Goal: Feedback & Contribution: Contribute content

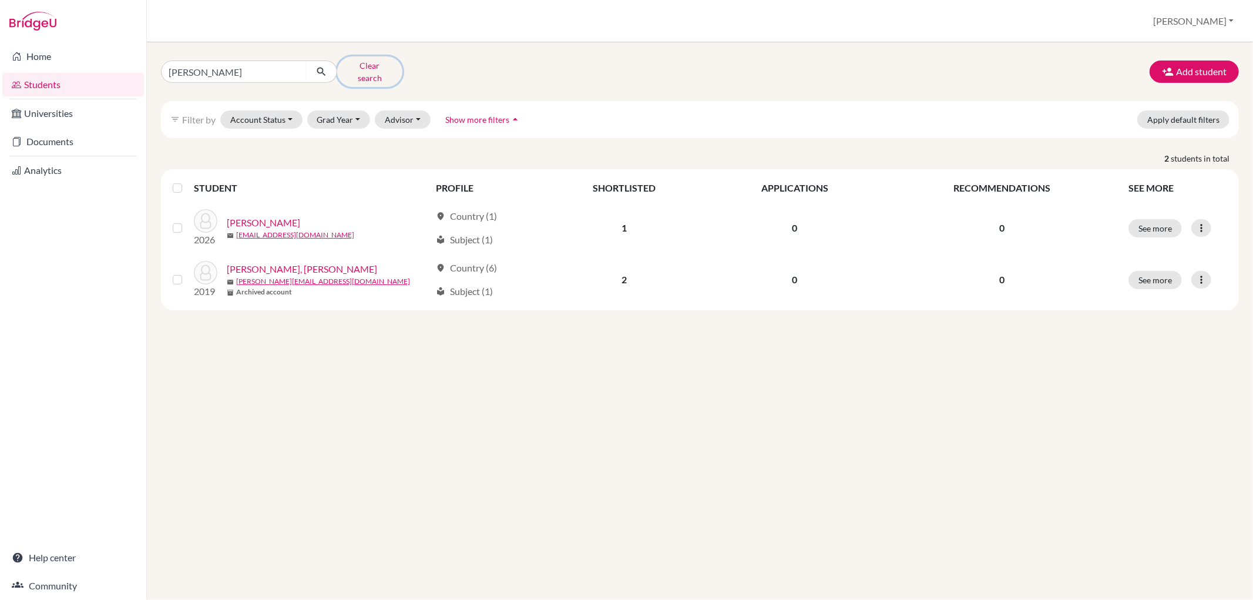
click at [367, 61] on button "Clear search" at bounding box center [369, 71] width 65 height 31
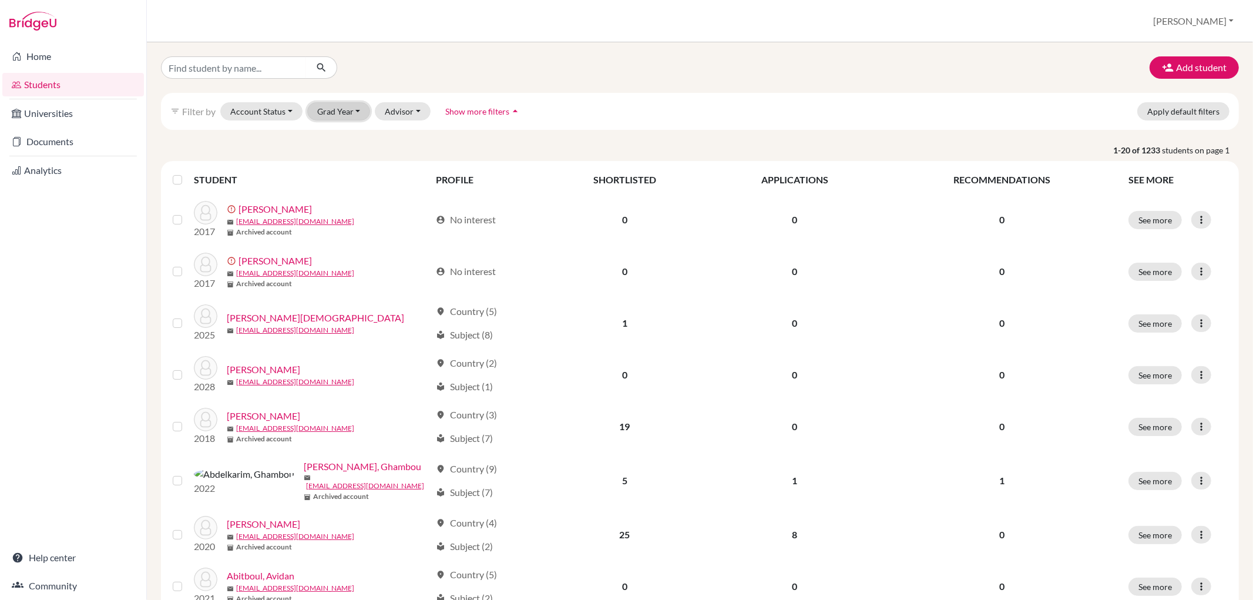
click at [347, 109] on button "Grad Year" at bounding box center [338, 111] width 63 height 18
click at [335, 273] on span "2026" at bounding box center [332, 268] width 21 height 14
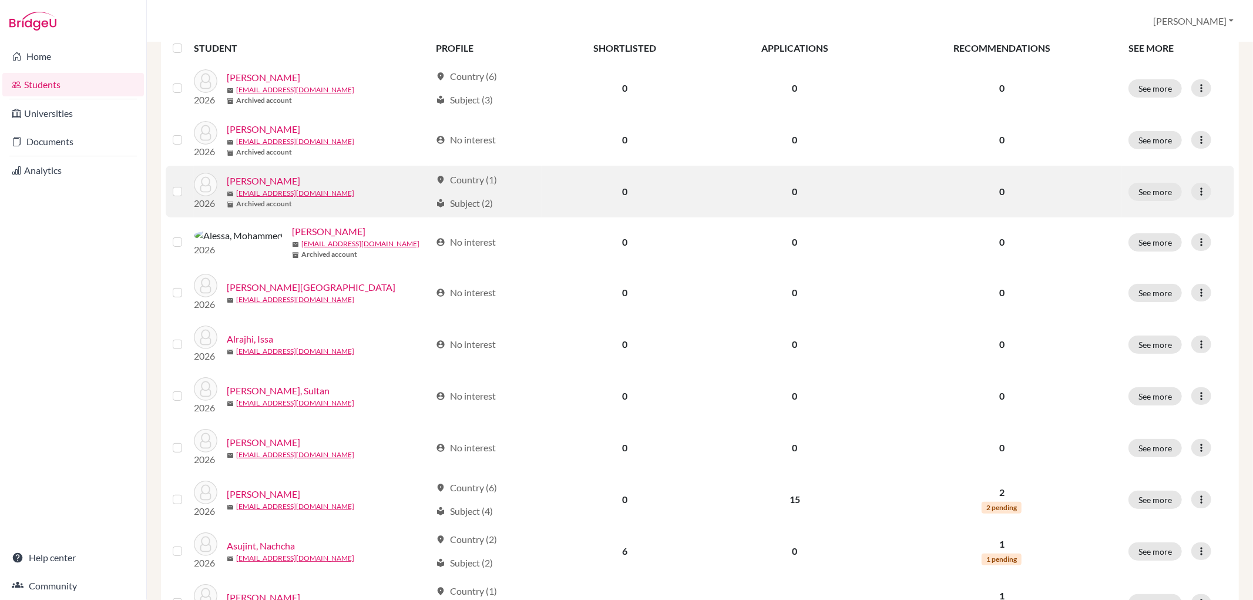
scroll to position [261, 0]
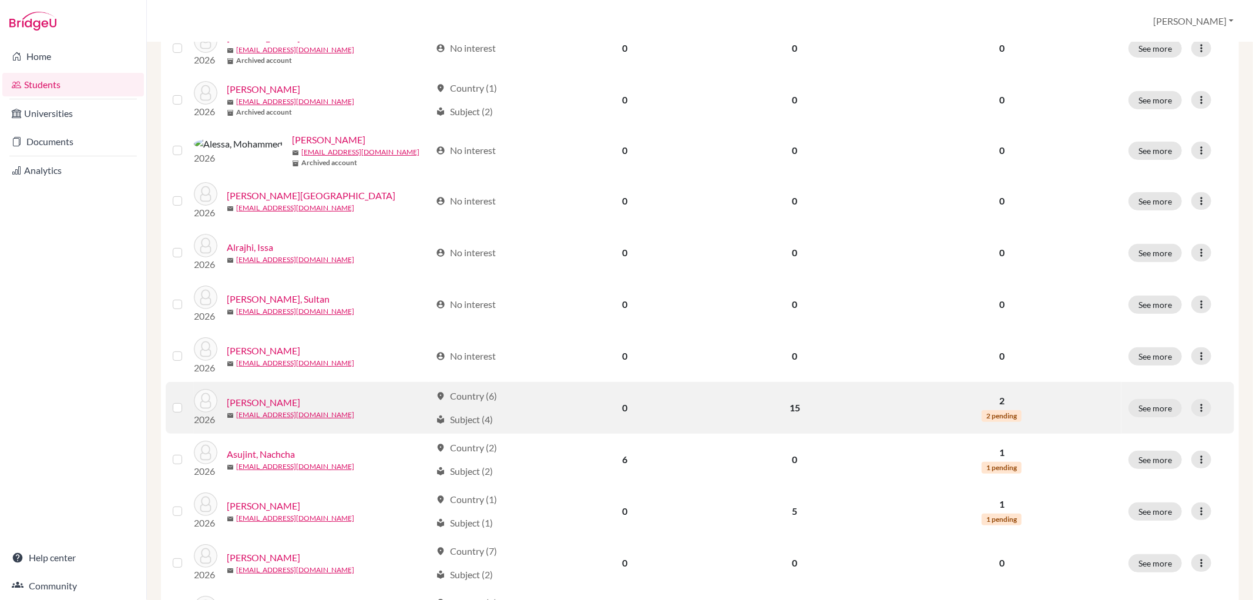
click at [272, 401] on link "[PERSON_NAME]" at bounding box center [263, 402] width 73 height 14
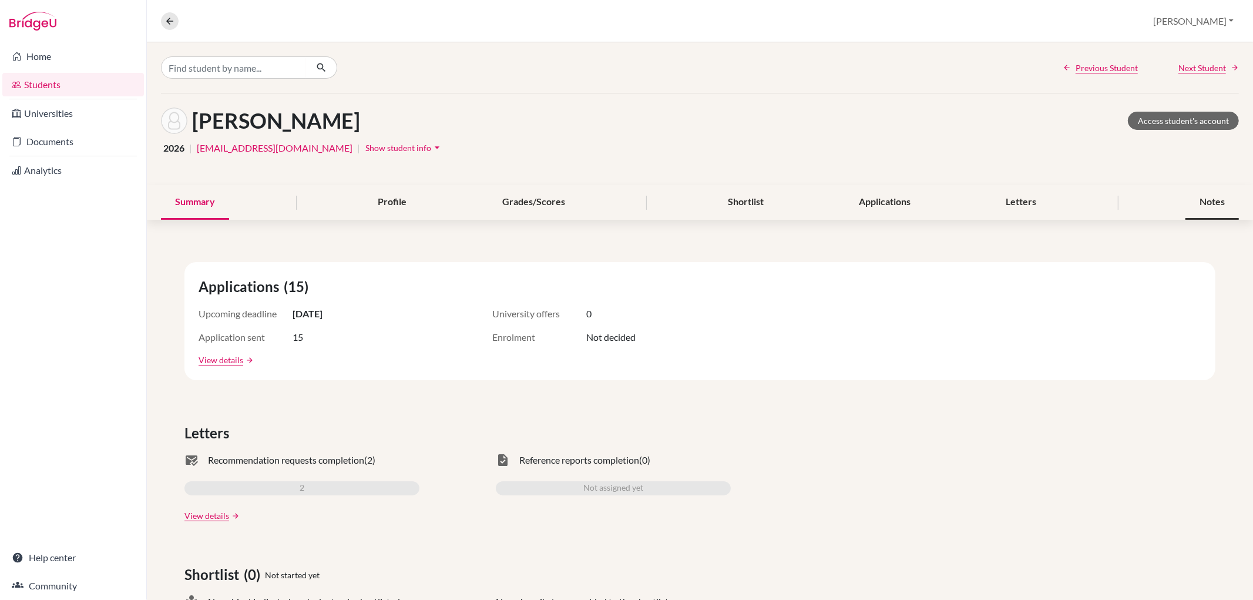
click at [1195, 199] on div "Notes" at bounding box center [1211, 202] width 53 height 35
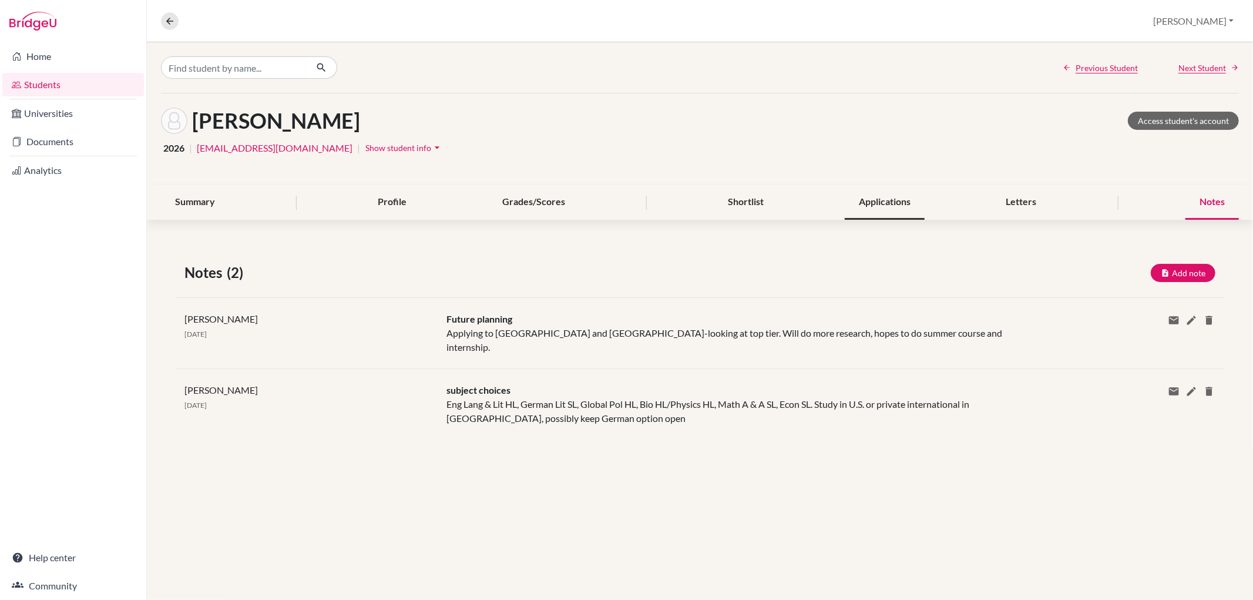
click at [885, 195] on div "Applications" at bounding box center [885, 202] width 80 height 35
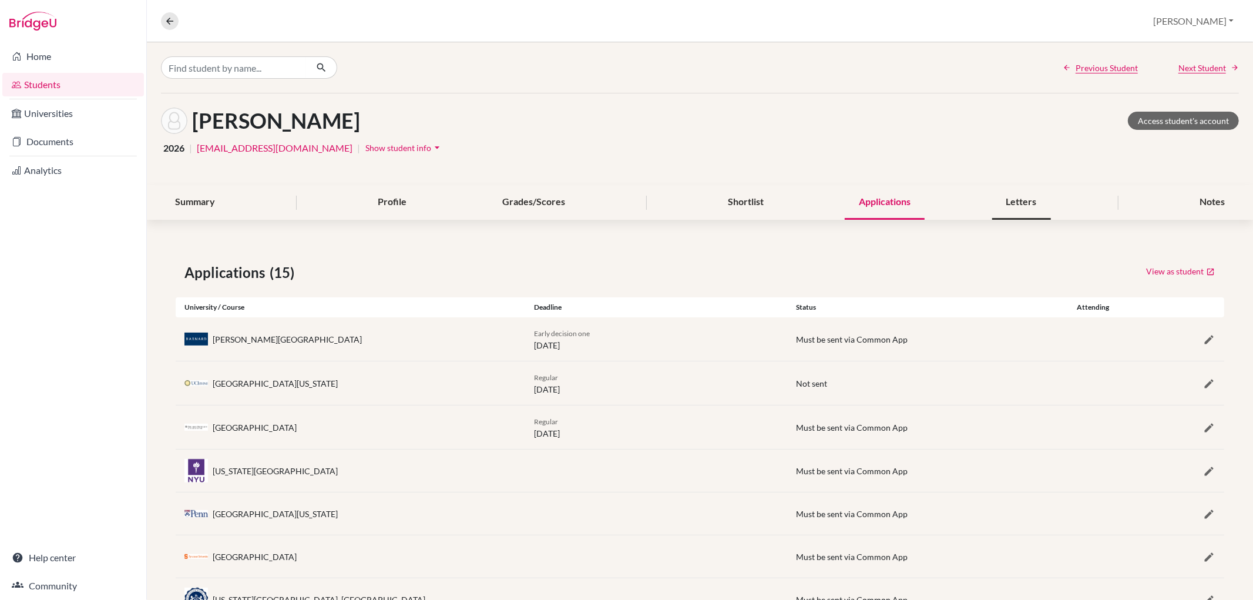
click at [1029, 199] on div "Letters" at bounding box center [1021, 202] width 59 height 35
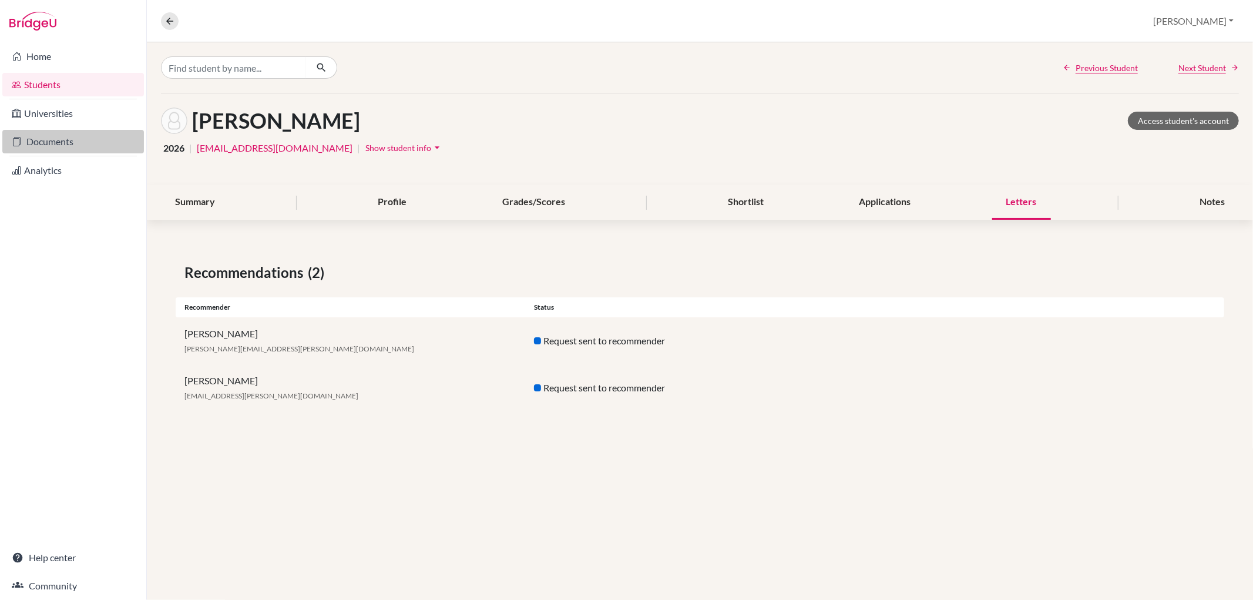
click at [66, 134] on link "Documents" at bounding box center [73, 141] width 142 height 23
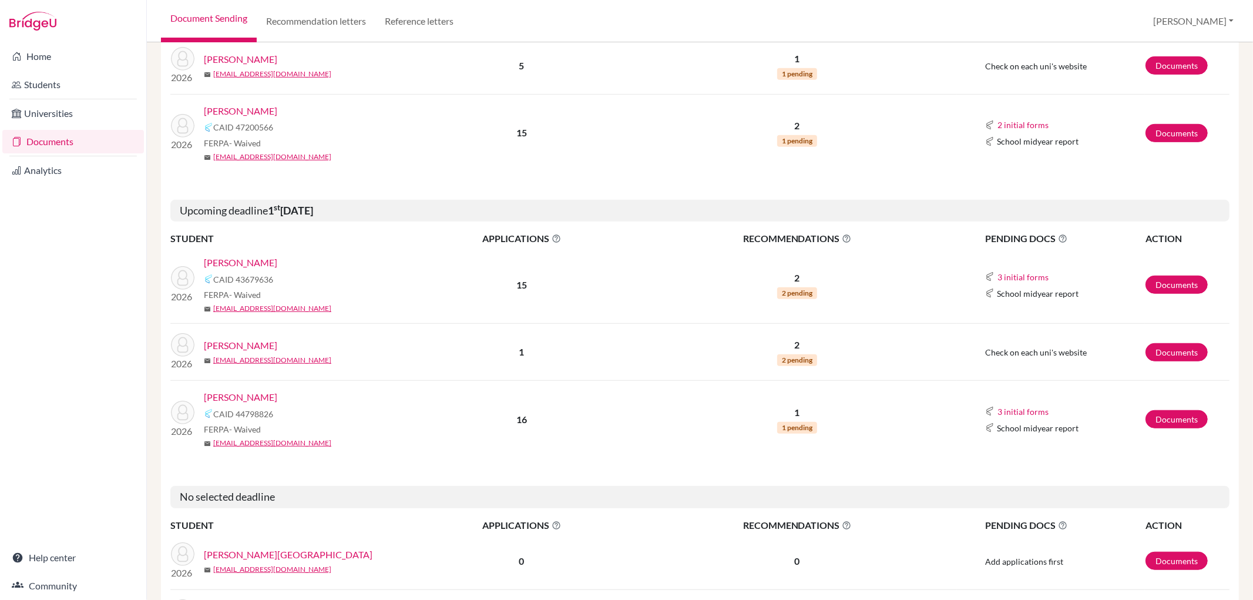
scroll to position [522, 0]
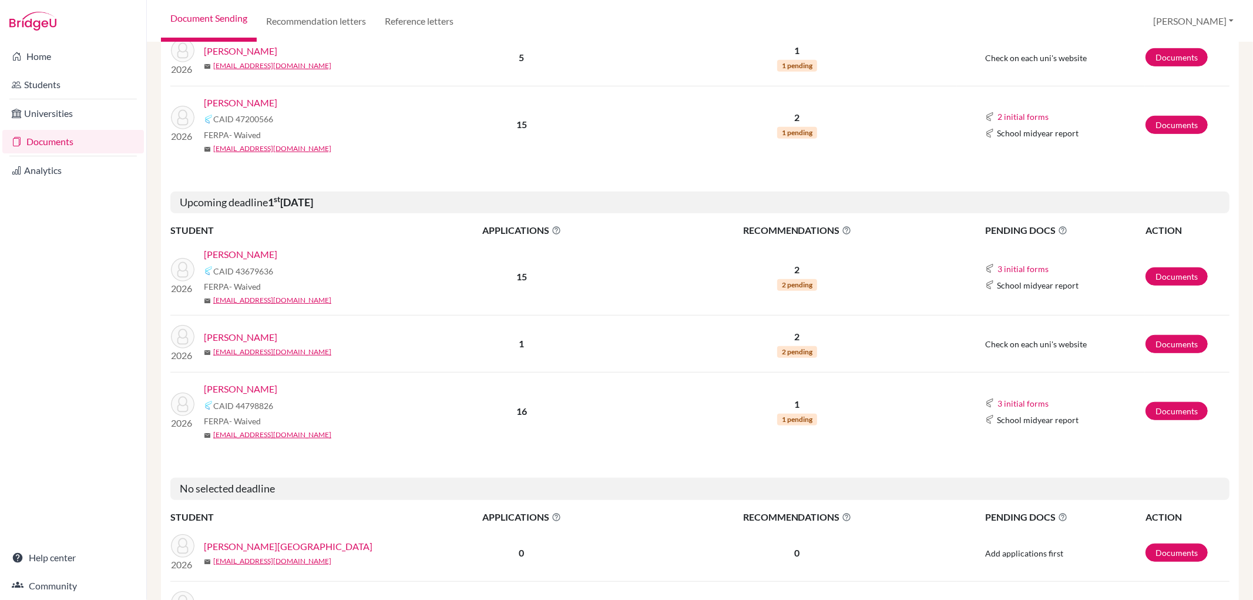
click at [246, 257] on link "[PERSON_NAME]" at bounding box center [240, 254] width 73 height 14
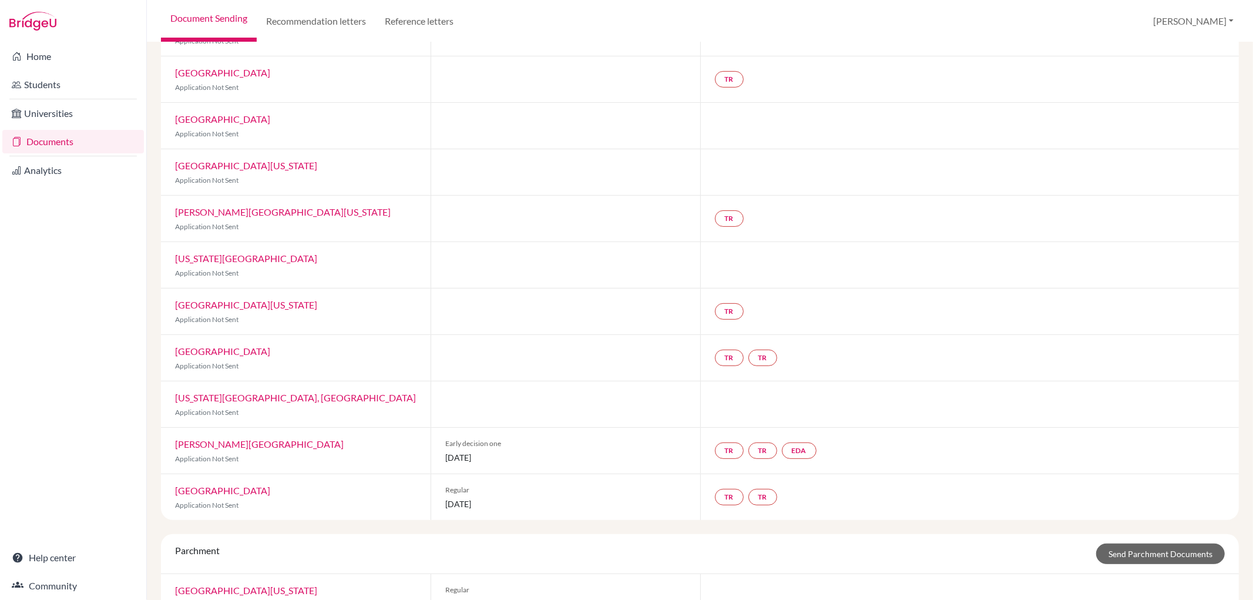
scroll to position [296, 0]
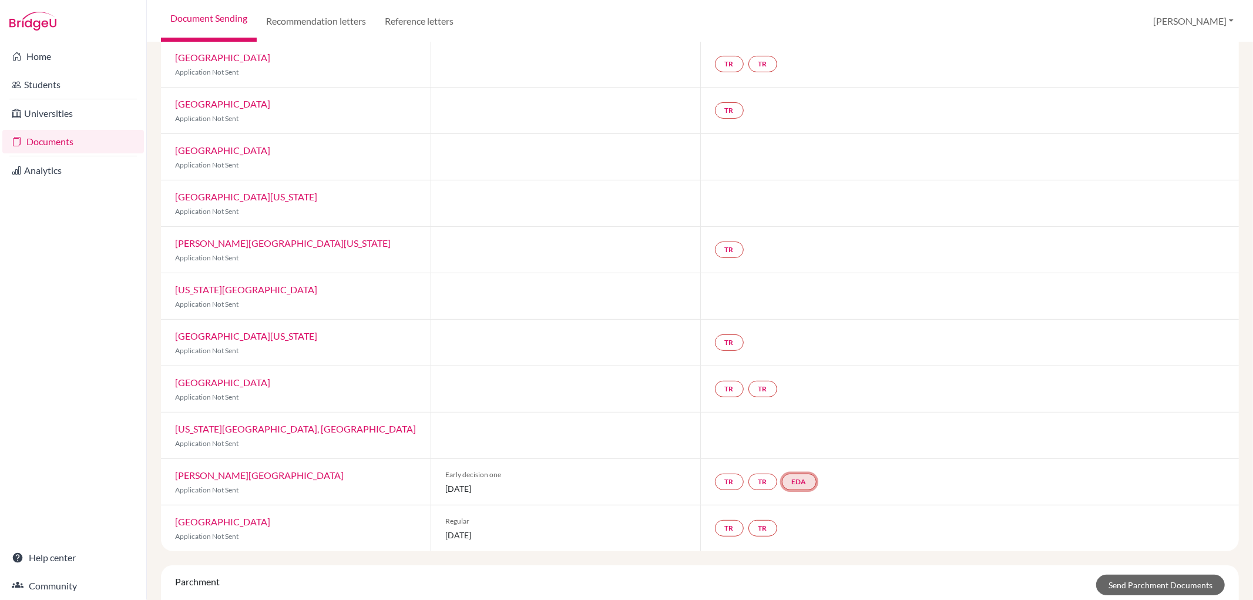
click at [794, 482] on link "EDA" at bounding box center [799, 481] width 35 height 16
click at [778, 441] on link "Early decision agreement" at bounding box center [801, 446] width 92 height 10
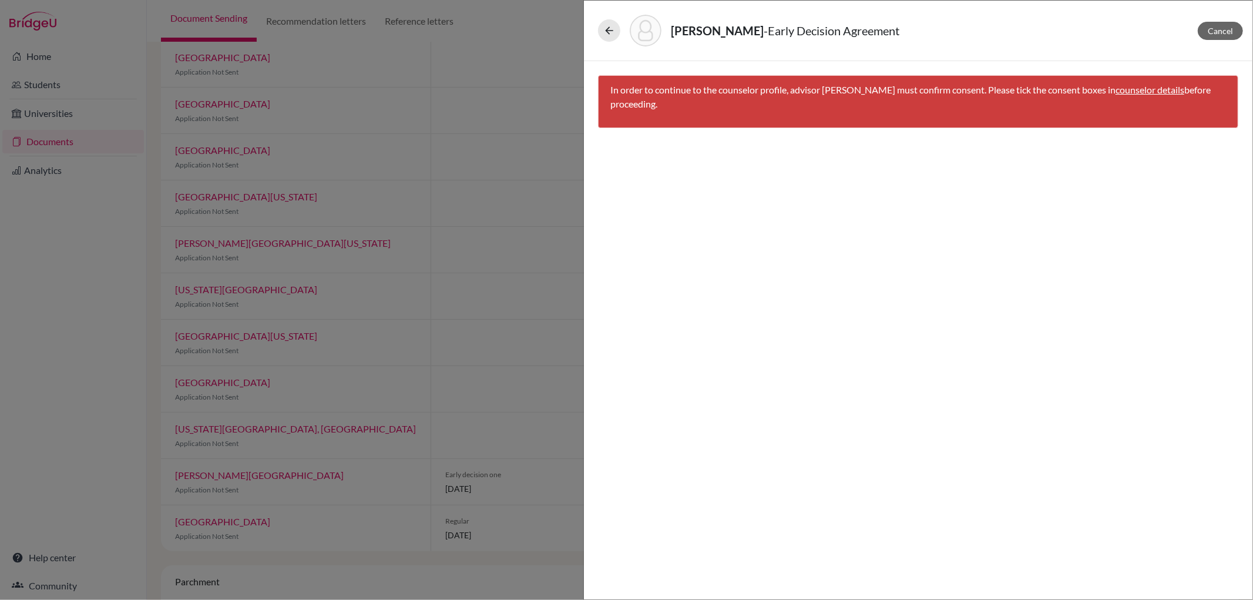
click at [1126, 86] on link "counselor details" at bounding box center [1150, 89] width 69 height 11
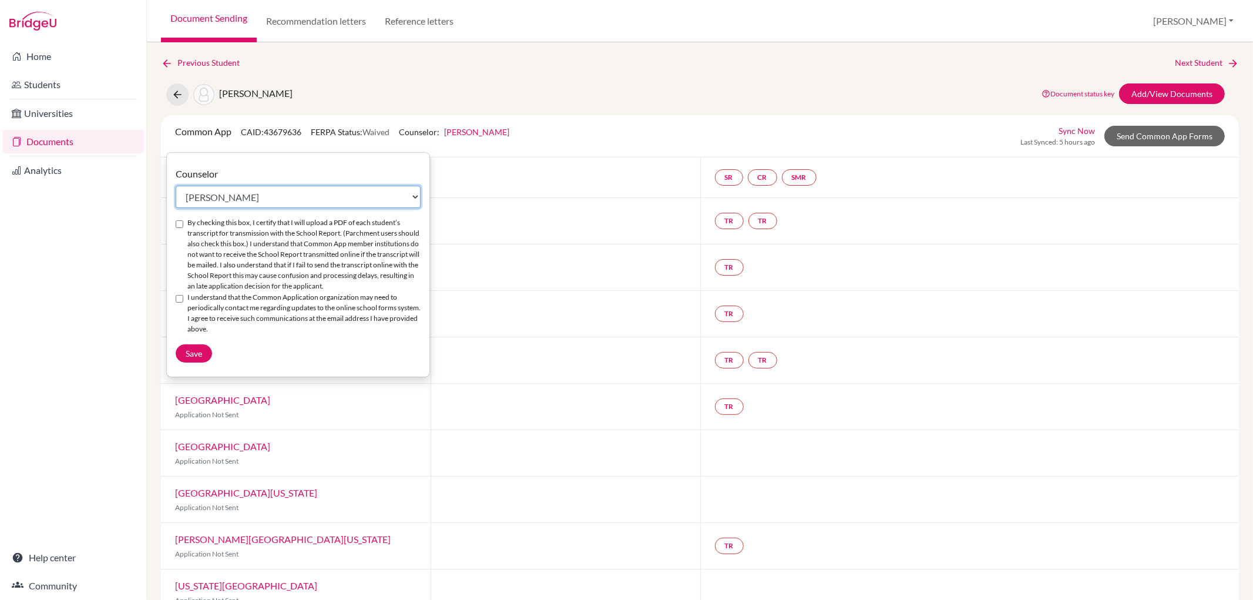
click at [408, 192] on select "Select counselor German Alvarez Jane Barker Simon Brodie Erika Crossley Maryam …" at bounding box center [298, 197] width 245 height 22
select select "12190"
click at [176, 186] on select "Select counselor German Alvarez Jane Barker Simon Brodie Erika Crossley Maryam …" at bounding box center [298, 197] width 245 height 22
click at [180, 222] on input "By checking this box, I certify that I will upload a PDF of each student’s tran…" at bounding box center [180, 224] width 8 height 8
checkbox input "true"
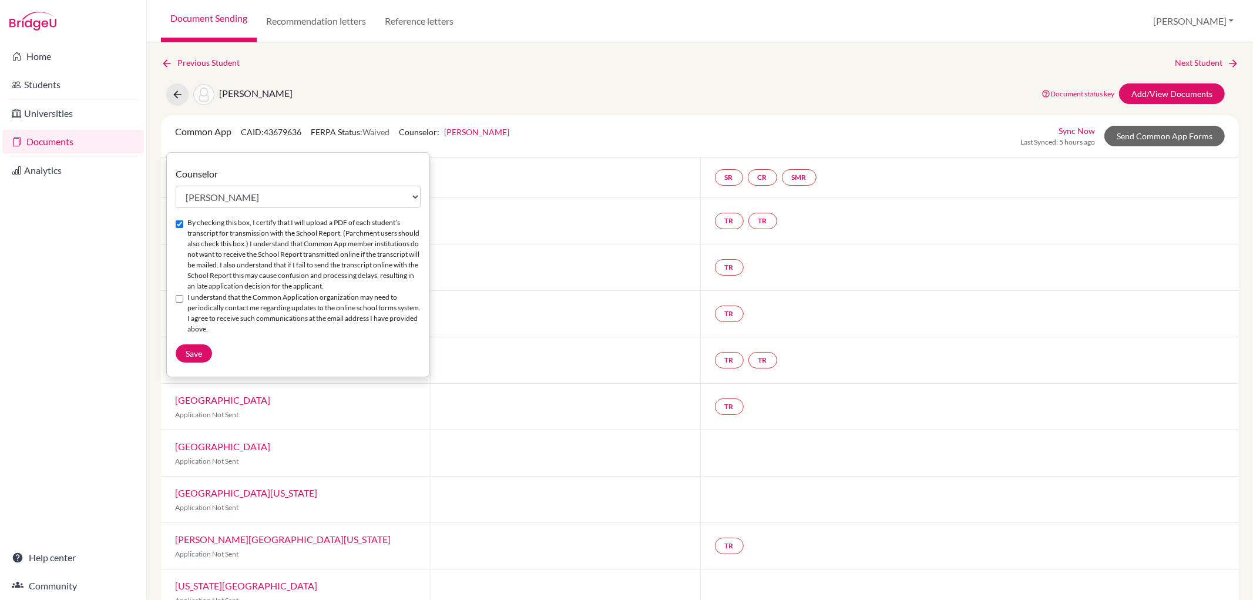
click at [179, 303] on input "I understand that the Common Application organization may need to periodically …" at bounding box center [180, 299] width 8 height 8
checkbox input "true"
click at [189, 358] on span "Save" at bounding box center [194, 353] width 16 height 10
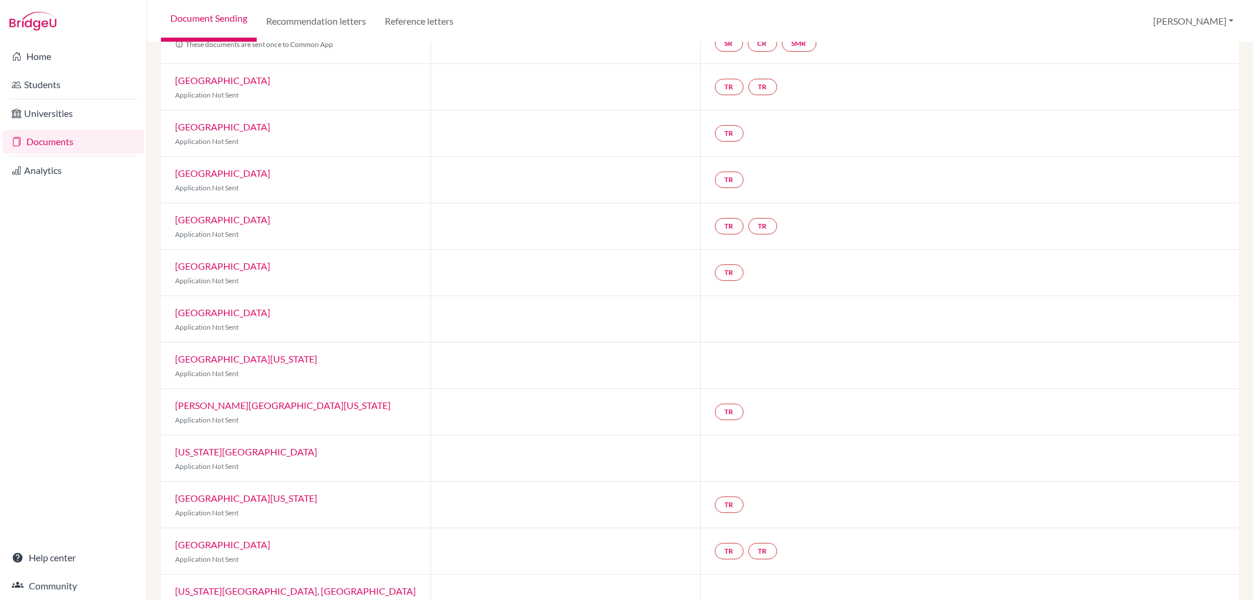
scroll to position [326, 0]
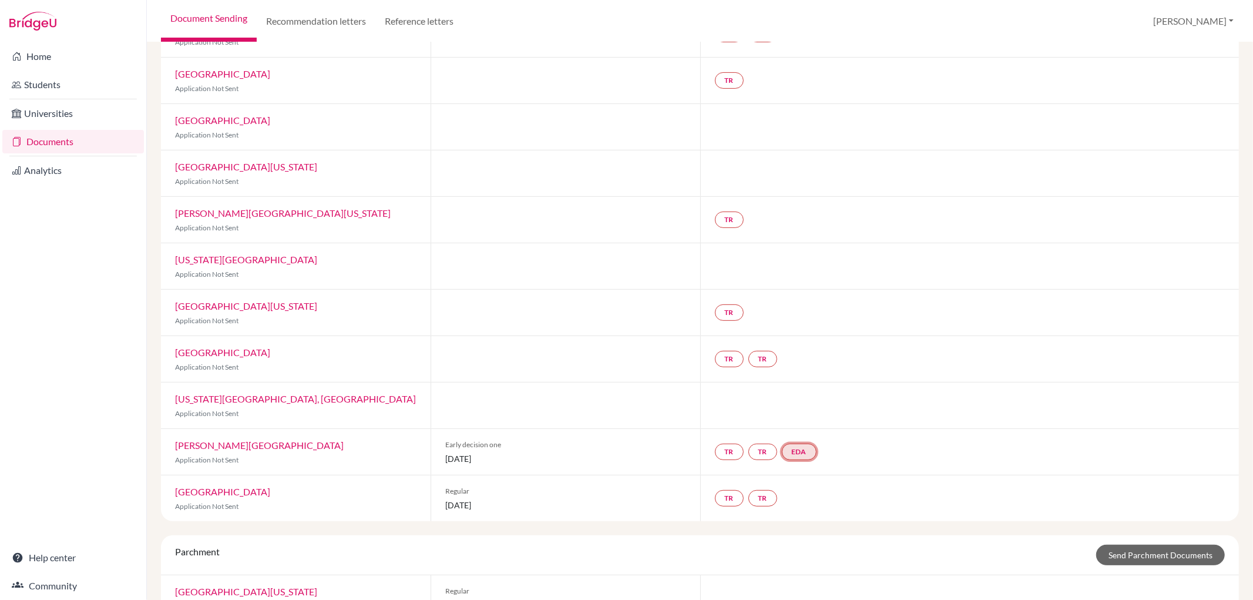
click at [804, 455] on link "EDA" at bounding box center [799, 452] width 35 height 16
click at [803, 426] on small "Incomplete" at bounding box center [801, 427] width 101 height 11
click at [808, 410] on div "Early decision agreement Incomplete" at bounding box center [801, 421] width 101 height 23
click at [800, 448] on link "EDA" at bounding box center [799, 452] width 35 height 16
click at [797, 412] on link "Early decision agreement" at bounding box center [801, 416] width 92 height 10
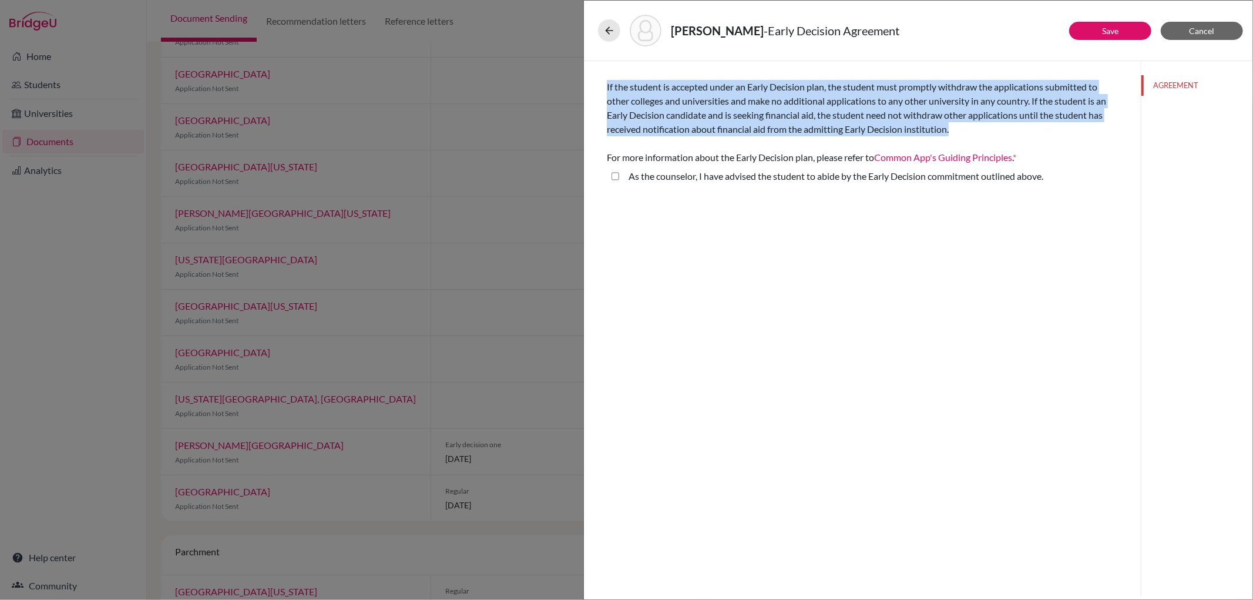
drag, startPoint x: 608, startPoint y: 85, endPoint x: 970, endPoint y: 133, distance: 365.1
click at [970, 133] on div "If the student is accepted under an Early Decision plan, the student must promp…" at bounding box center [862, 115] width 511 height 99
copy span "If the student is accepted under an Early Decision plan, the student must promp…"
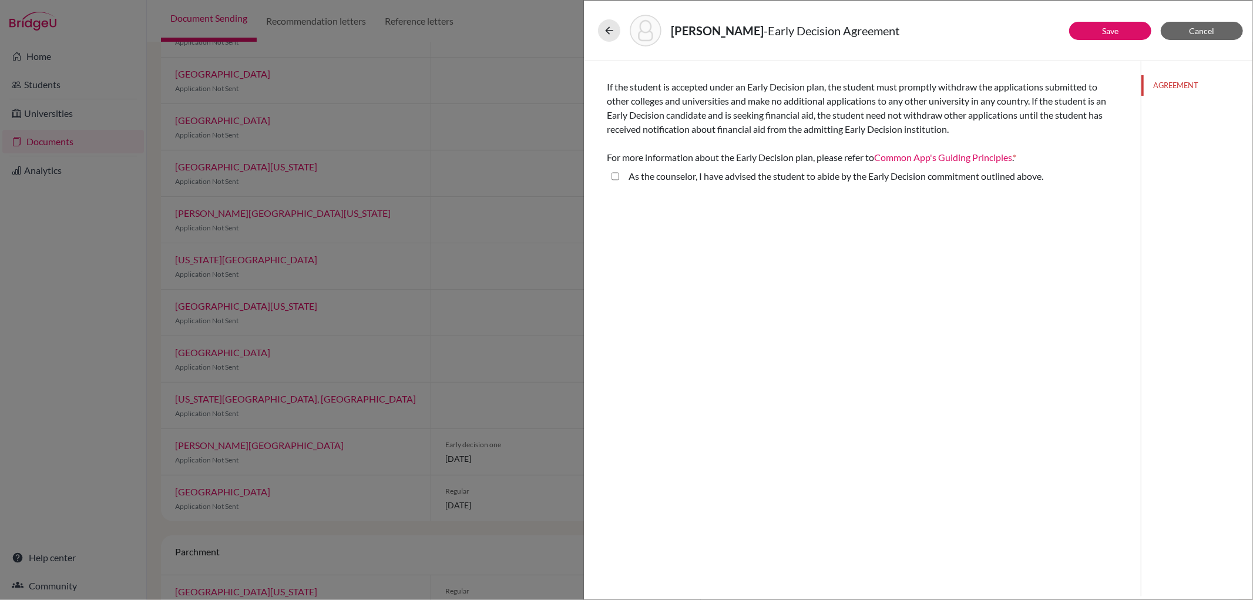
click at [520, 237] on div "Aschenbrenner, Luise - Early Decision Agreement Save Cancel If the student is a…" at bounding box center [626, 300] width 1253 height 600
click at [614, 177] on above\ "As the counselor, I have advised the student to abide by the Early Decision com…" at bounding box center [616, 176] width 8 height 14
checkbox above\ "true"
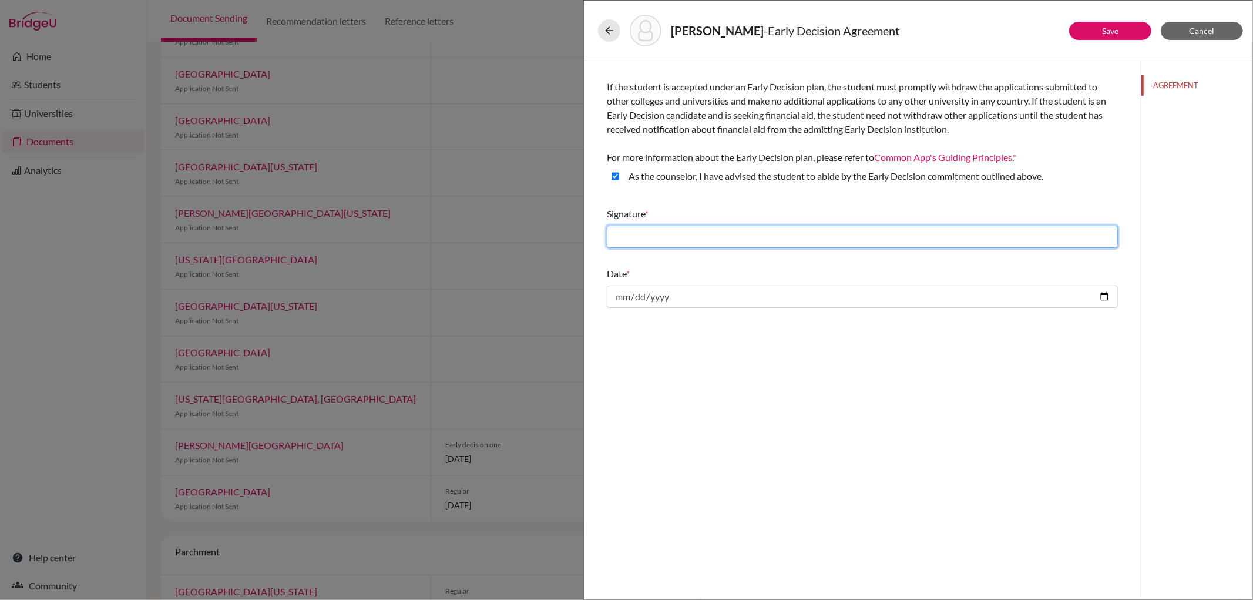
click at [848, 238] on input "text" at bounding box center [862, 237] width 511 height 22
type input "Leslie Silverman Kamphausen"
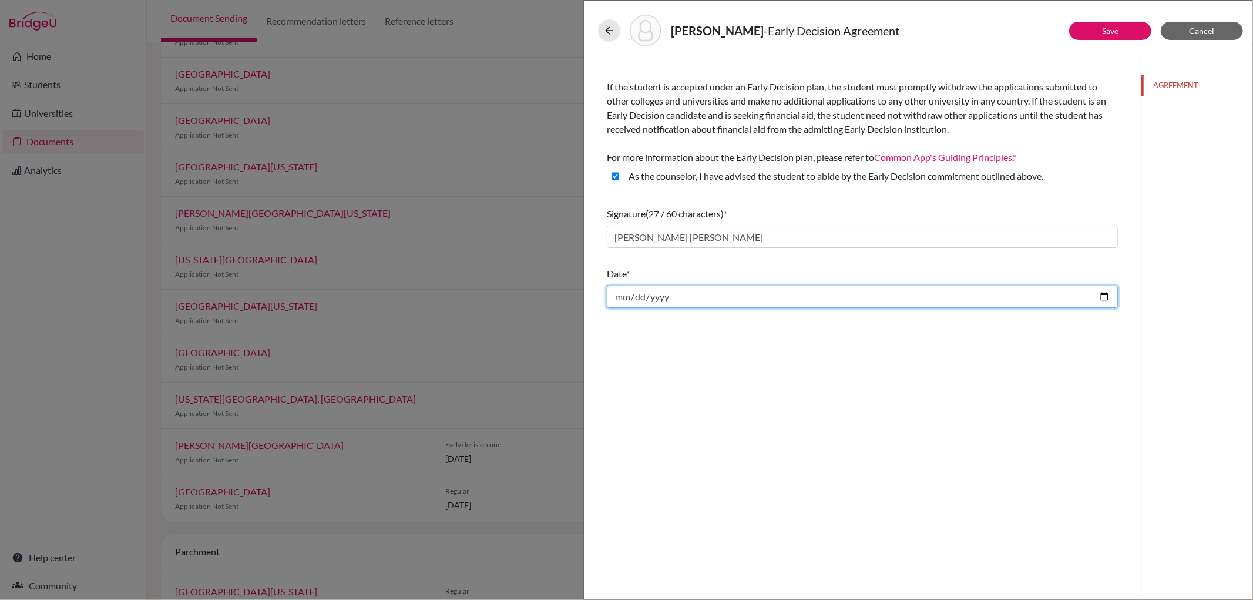
click at [1101, 295] on input "date" at bounding box center [862, 297] width 511 height 22
type input "2025-09-15"
click at [1112, 28] on link "Save" at bounding box center [1110, 31] width 16 height 10
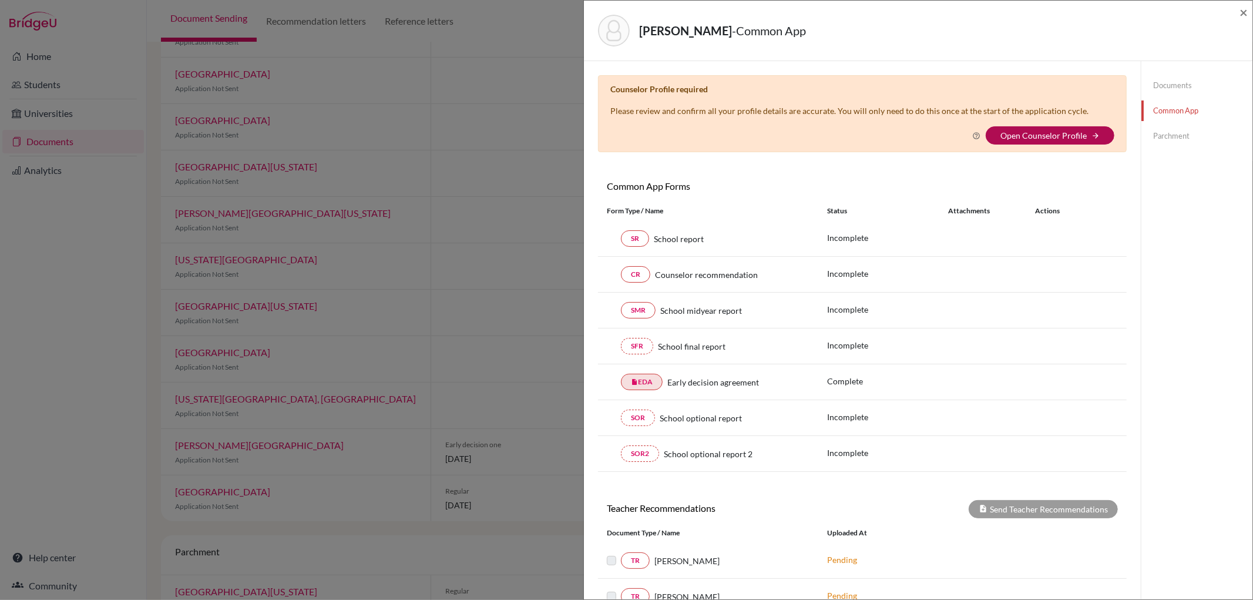
click at [1077, 136] on link "Open Counselor Profile" at bounding box center [1043, 135] width 86 height 10
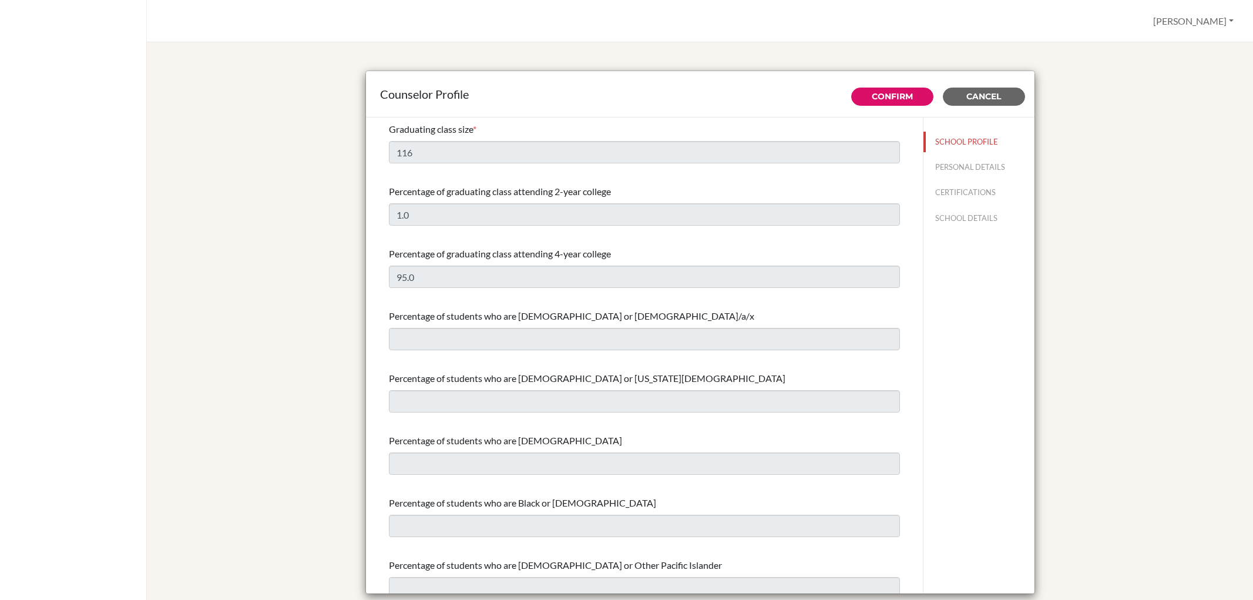
select select "0"
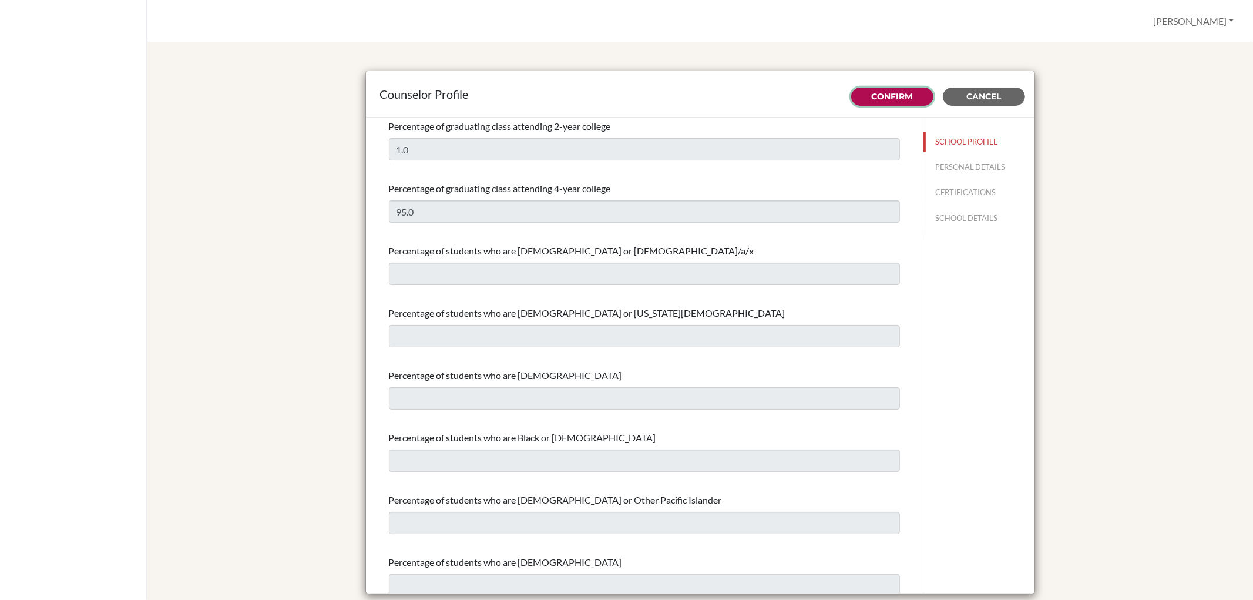
click at [894, 99] on link "Confirm" at bounding box center [892, 96] width 41 height 11
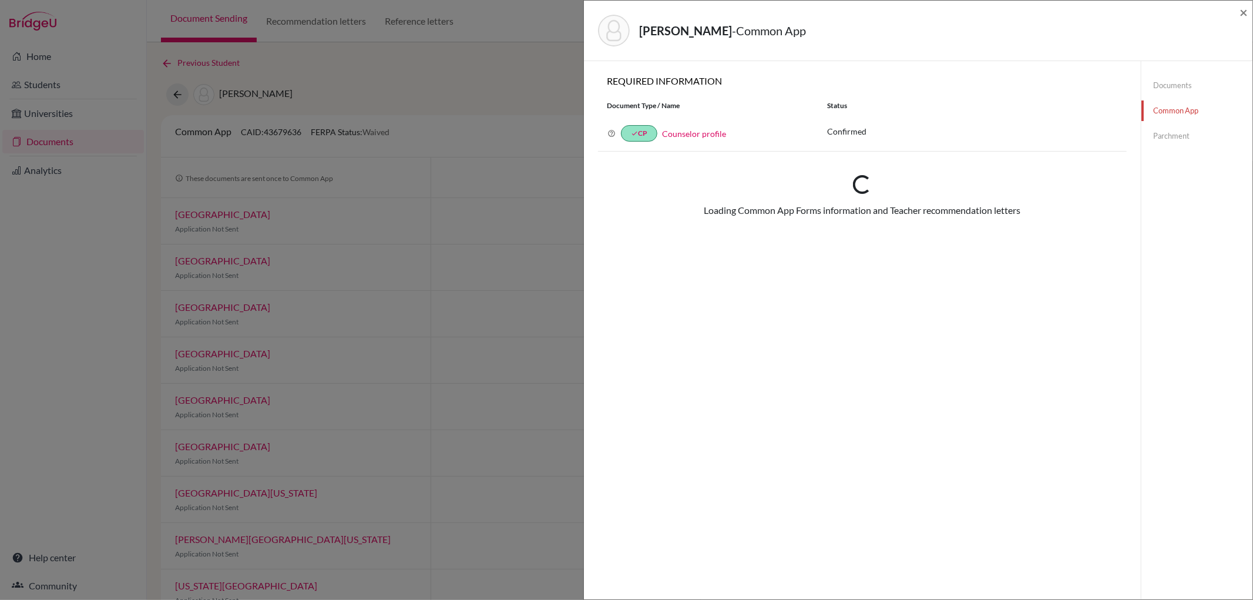
checkbox input "true"
select select "12190"
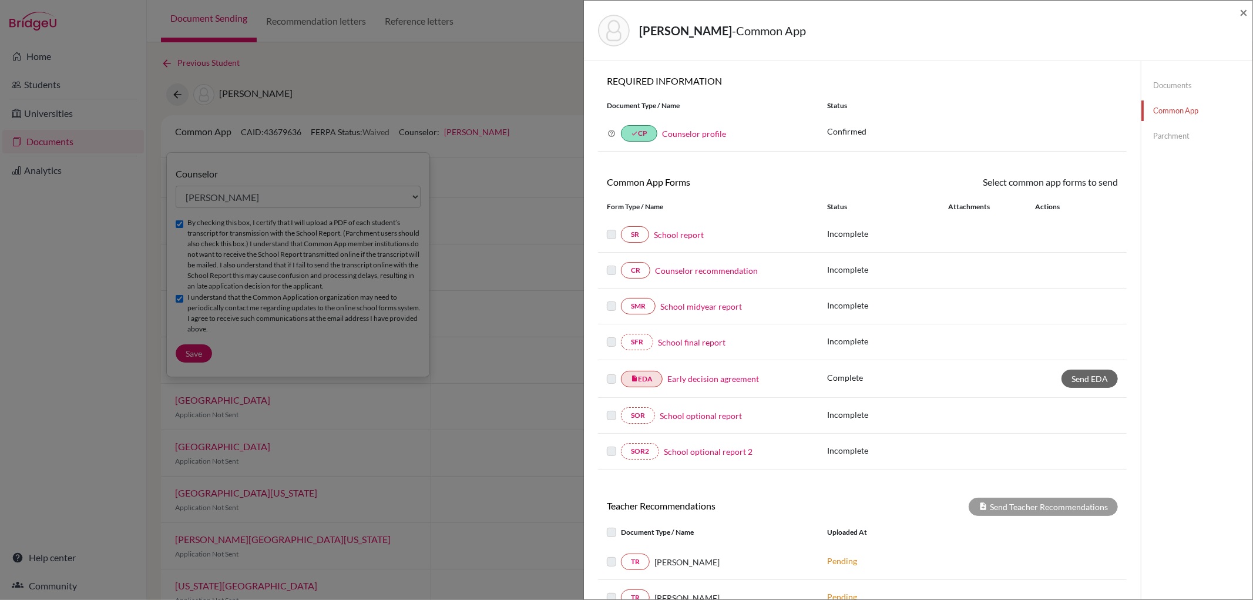
click at [184, 354] on div "[PERSON_NAME] - Common App × × REQUIRED INFORMATION Document Type / Name Status…" at bounding box center [626, 300] width 1253 height 600
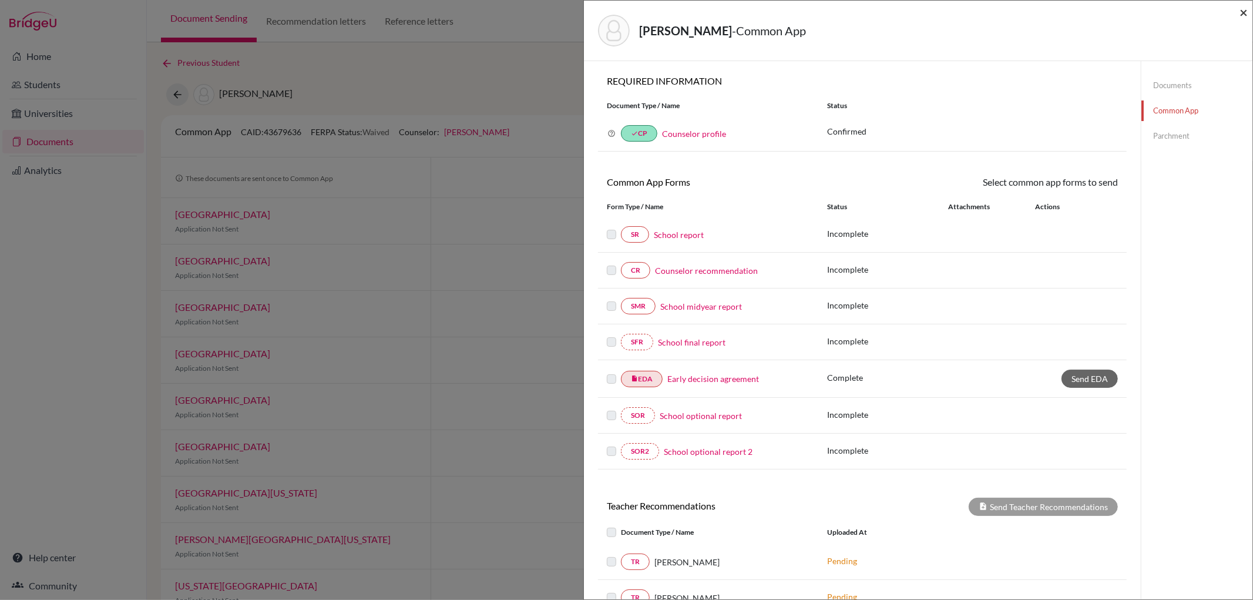
click at [1243, 12] on span "×" at bounding box center [1244, 12] width 8 height 17
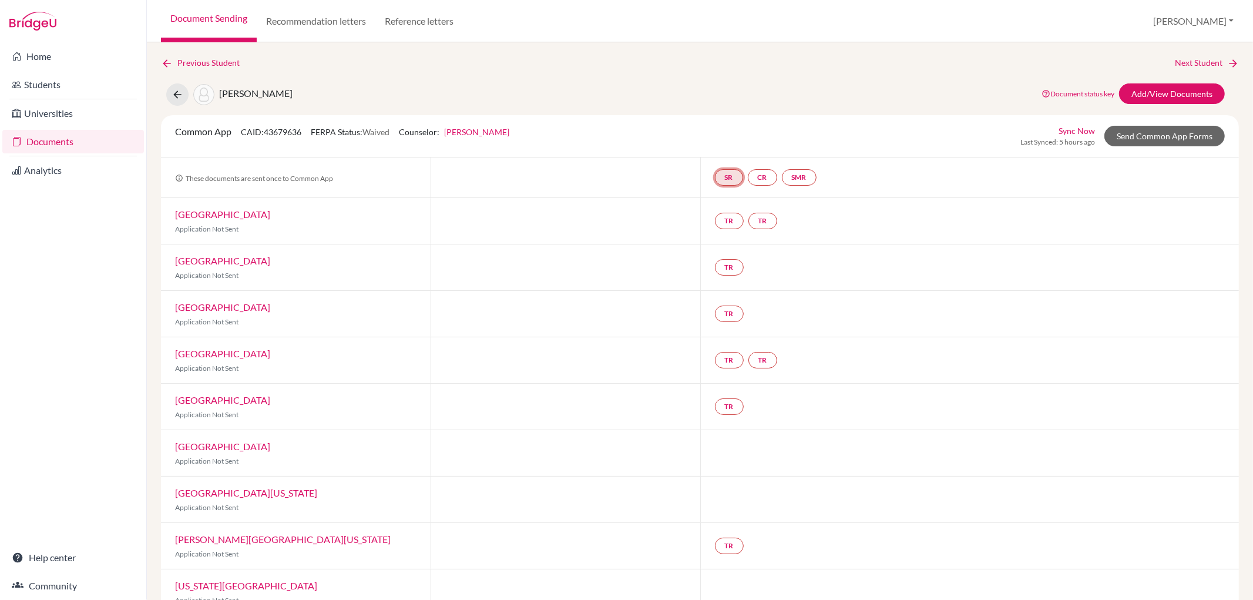
click at [718, 178] on link "SR" at bounding box center [729, 177] width 28 height 16
click at [720, 145] on link "School report" at bounding box center [729, 142] width 50 height 10
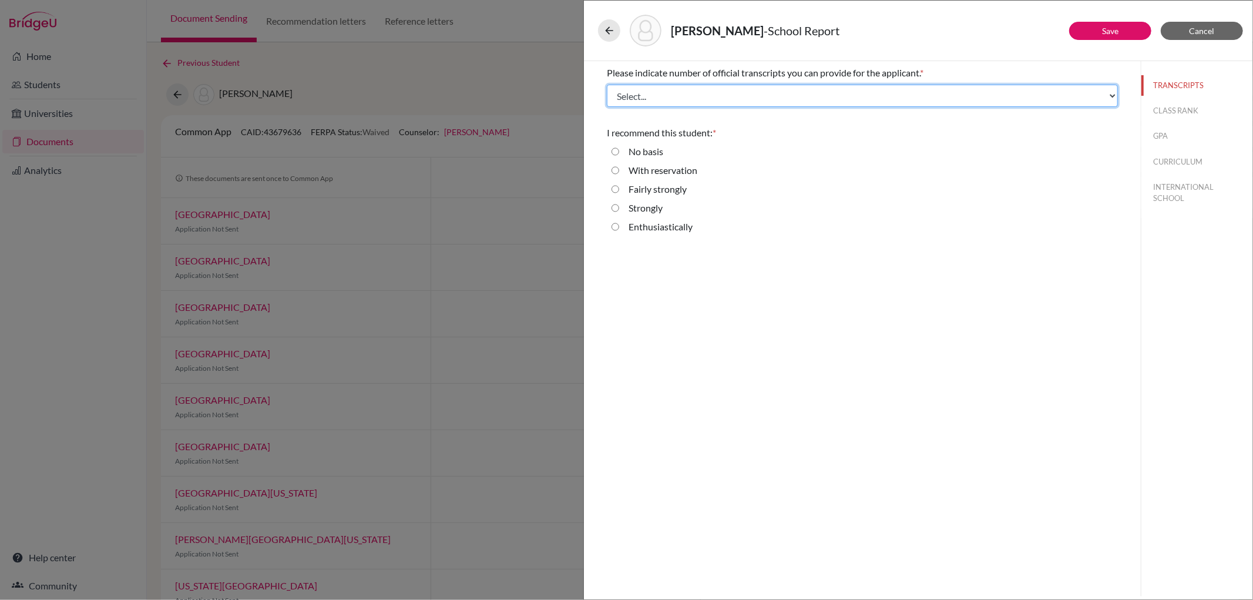
click at [658, 100] on select "Select... 1 2 3 4" at bounding box center [862, 96] width 511 height 22
select select "2"
click at [607, 85] on select "Select... 1 2 3 4" at bounding box center [862, 96] width 511 height 22
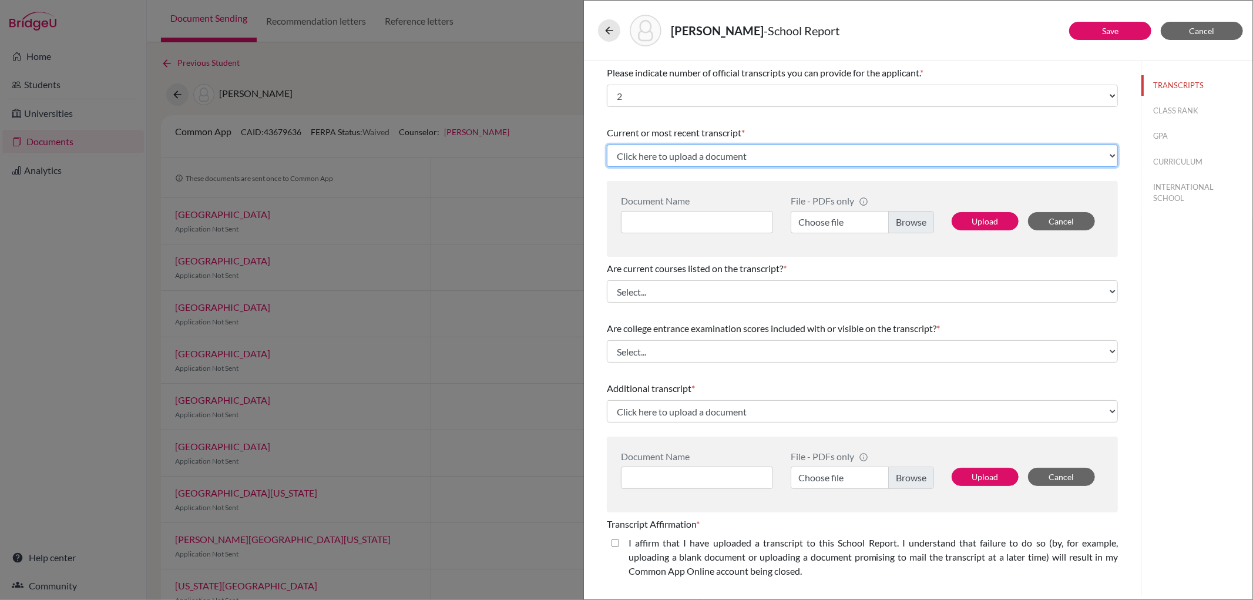
click at [724, 157] on select "Click here to upload a document Upload New File" at bounding box center [862, 156] width 511 height 22
click at [711, 157] on select "Click here to upload a document Upload New File" at bounding box center [862, 156] width 511 height 22
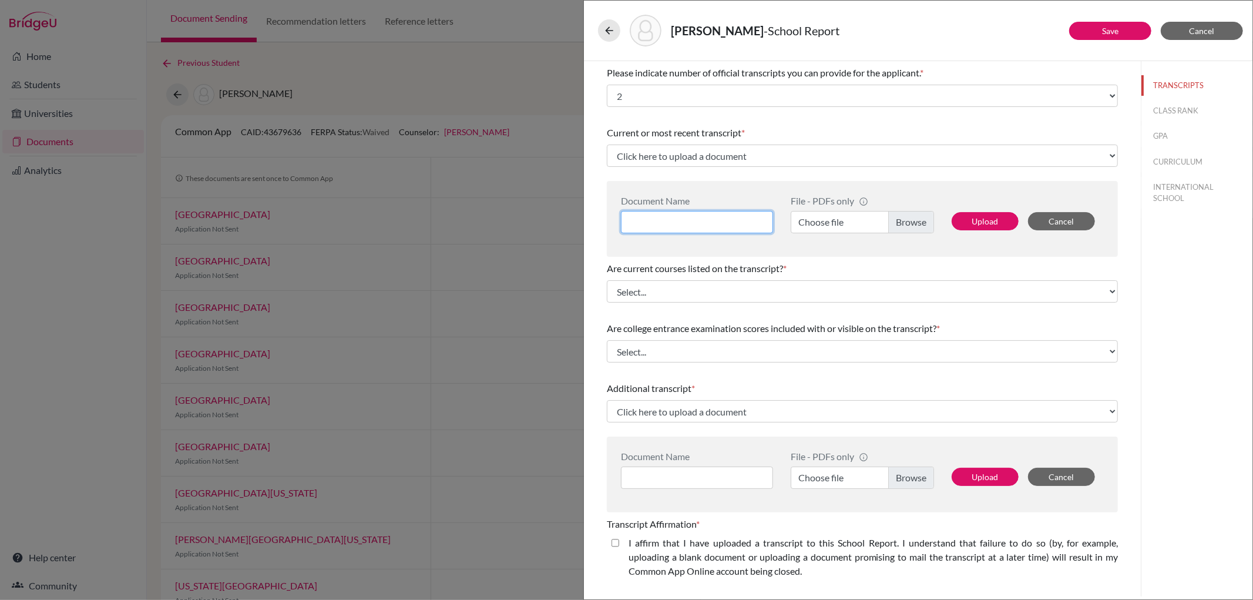
click at [661, 224] on input at bounding box center [697, 222] width 152 height 22
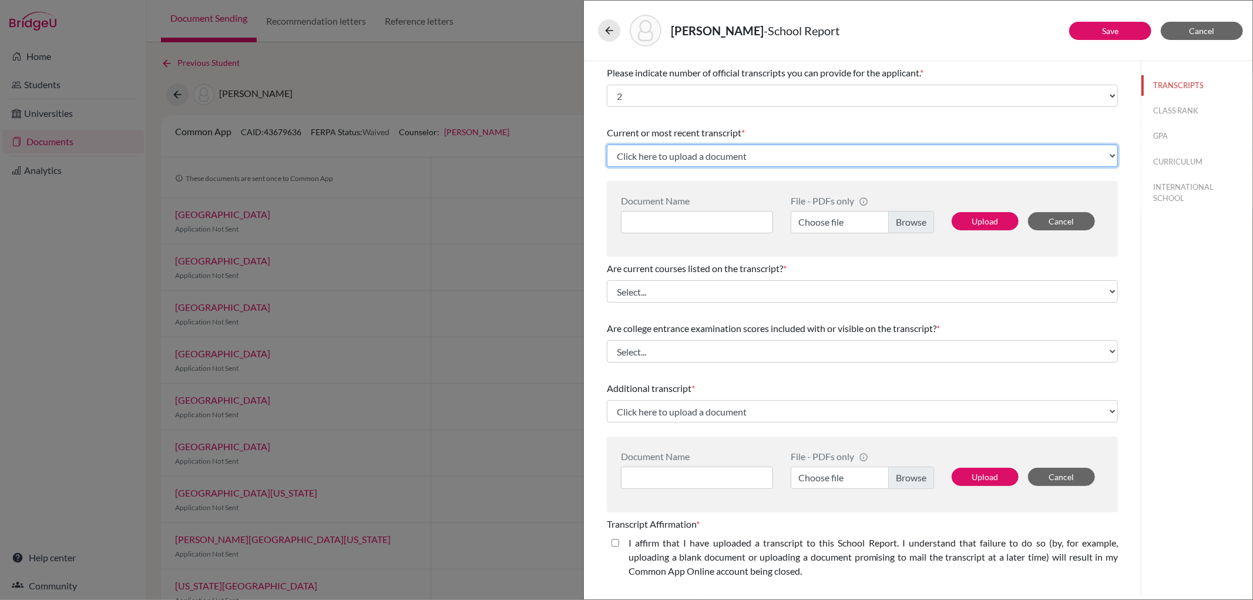
click at [1099, 157] on select "Click here to upload a document Upload New File" at bounding box center [862, 156] width 511 height 22
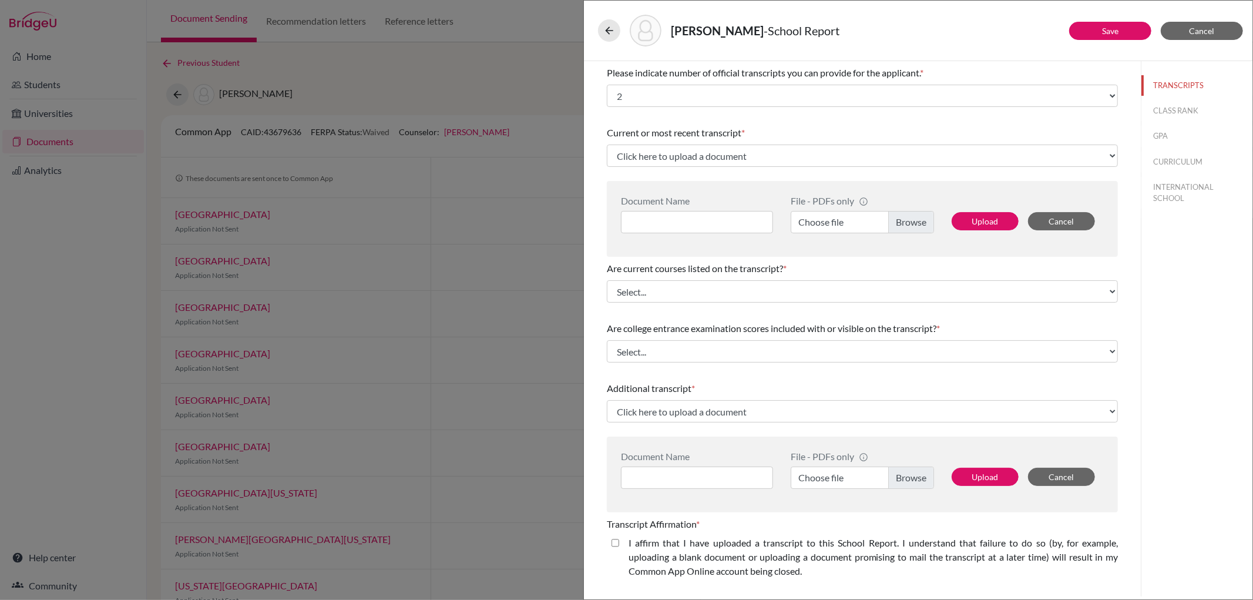
click at [1208, 245] on div "TRANSCRIPTS CLASS RANK GPA CURRICULUM INTERNATIONAL SCHOOL" at bounding box center [1197, 328] width 112 height 535
click at [1180, 26] on button "Cancel" at bounding box center [1202, 31] width 82 height 18
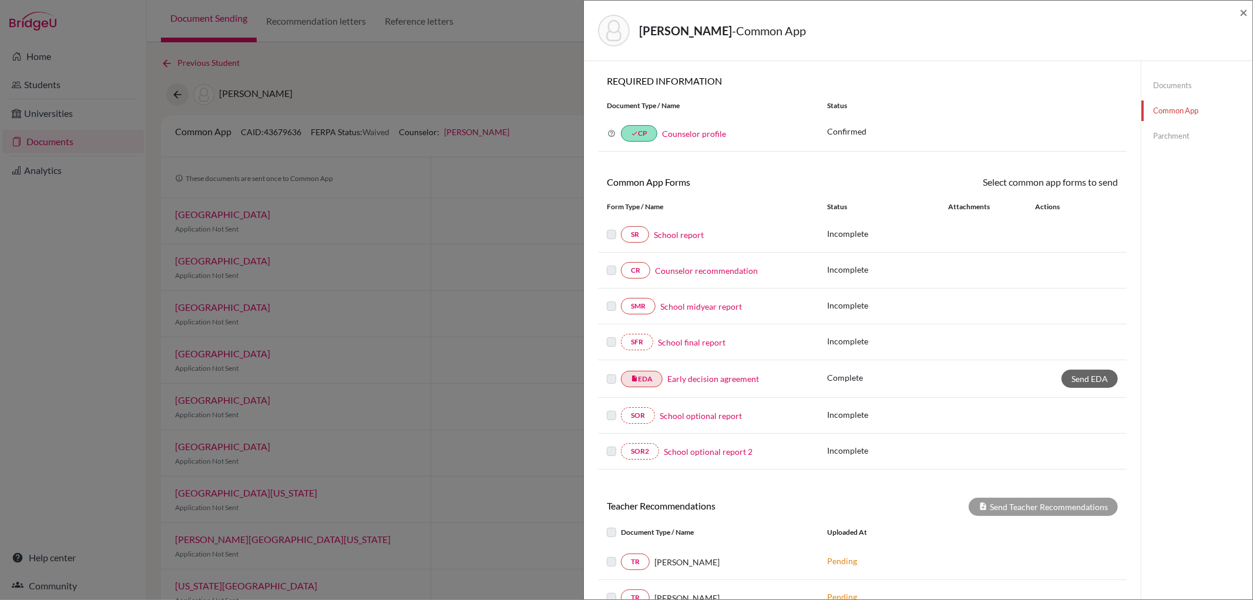
click at [1168, 83] on link "Documents" at bounding box center [1196, 85] width 111 height 21
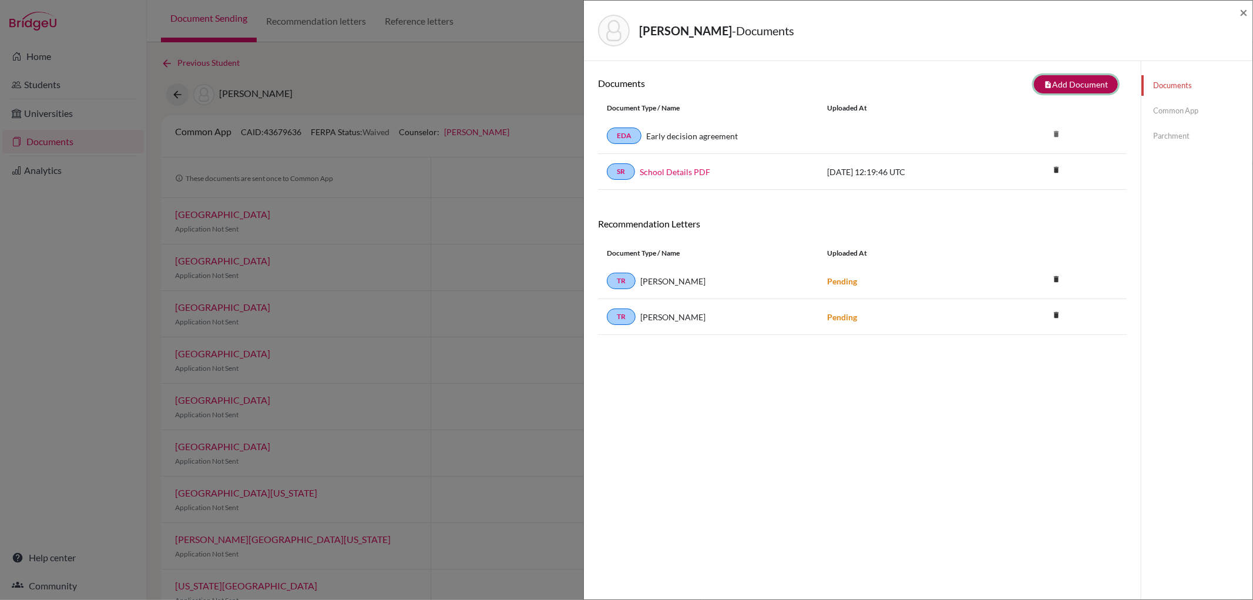
click at [1059, 83] on button "note_add Add Document" at bounding box center [1076, 84] width 84 height 18
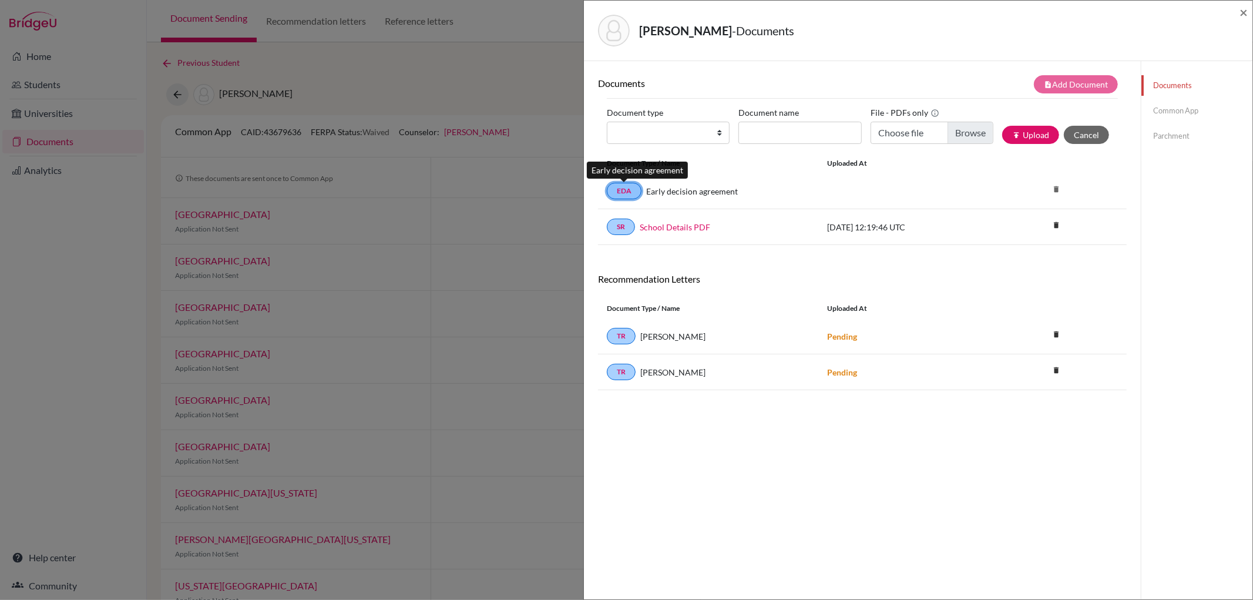
click at [617, 190] on link "EDA" at bounding box center [624, 191] width 35 height 16
click at [620, 186] on link "EDA" at bounding box center [624, 191] width 35 height 16
click at [715, 130] on select "Change explanation for Common App reports Counselor recommendation Internationa…" at bounding box center [668, 133] width 123 height 22
select select "2"
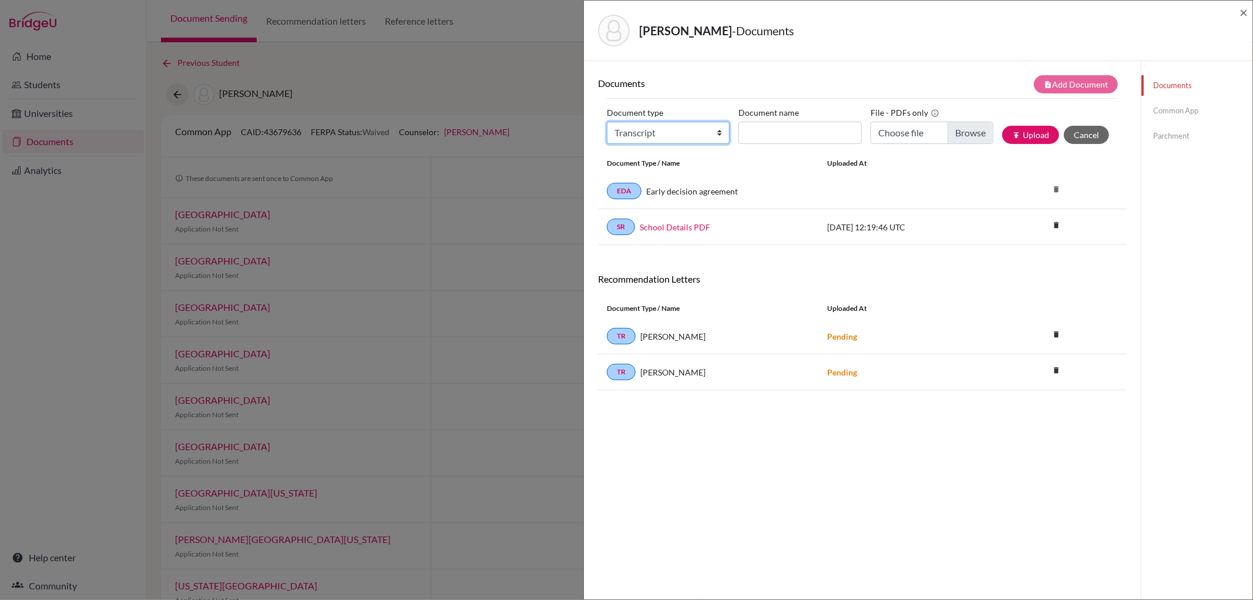
click at [607, 122] on select "Change explanation for Common App reports Counselor recommendation Internationa…" at bounding box center [668, 133] width 123 height 22
click at [773, 135] on input "Document name" at bounding box center [799, 133] width 123 height 22
type input "Transcript gr. 11"
click at [967, 134] on input "Choose file" at bounding box center [932, 133] width 123 height 22
type input "C:\fakepath\Aschenbrenner_Luise_Transcript.pdf"
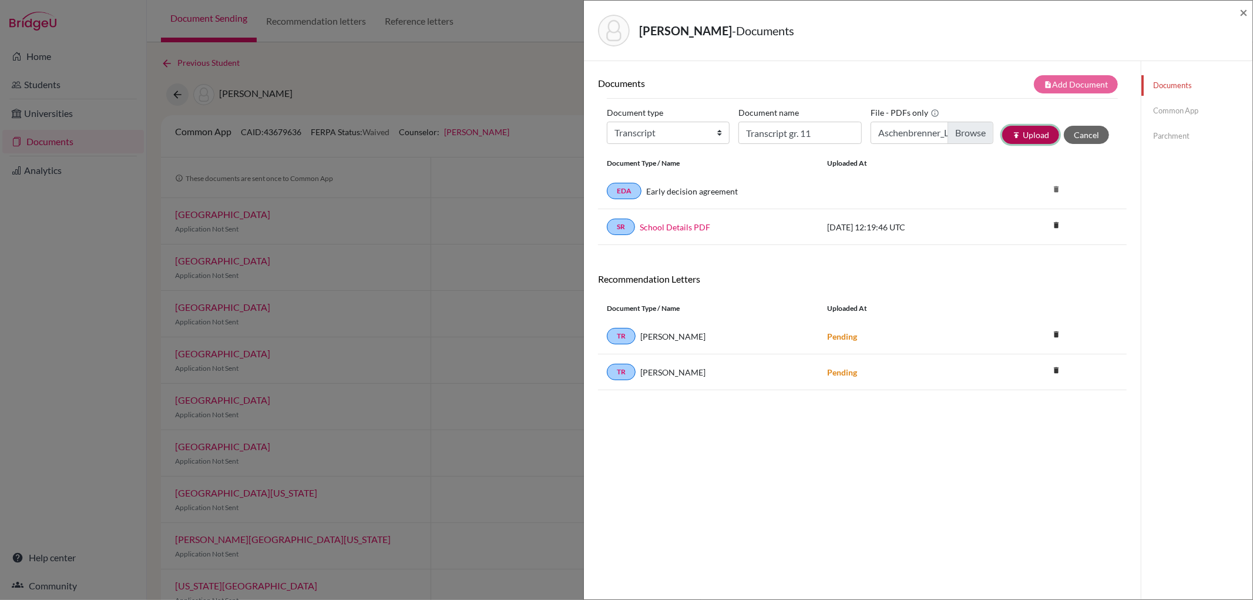
click at [1013, 126] on button "publish Upload" at bounding box center [1030, 135] width 57 height 18
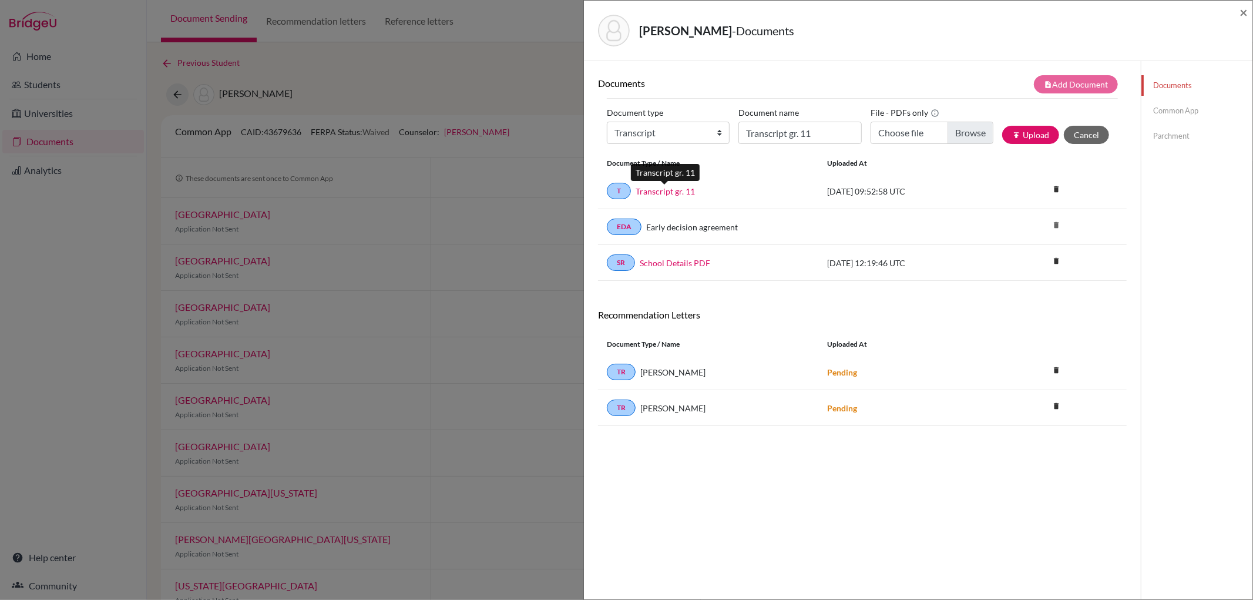
click at [654, 194] on link "Transcript gr. 11" at bounding box center [665, 191] width 59 height 12
click at [1244, 9] on span "×" at bounding box center [1244, 12] width 8 height 17
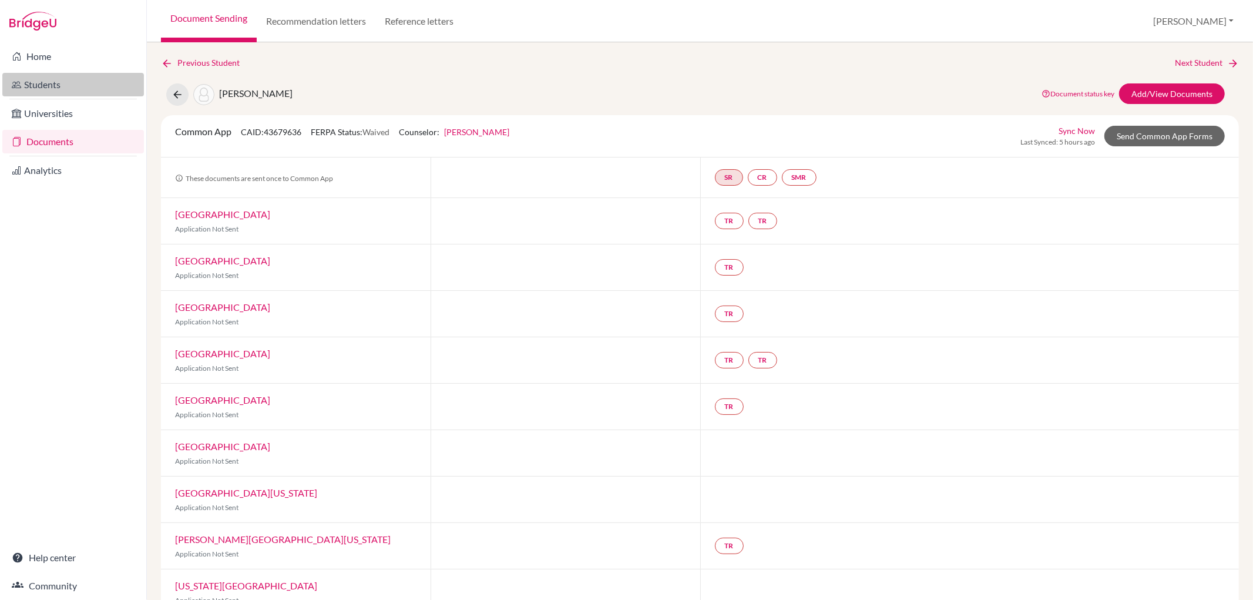
click at [65, 93] on link "Students" at bounding box center [73, 84] width 142 height 23
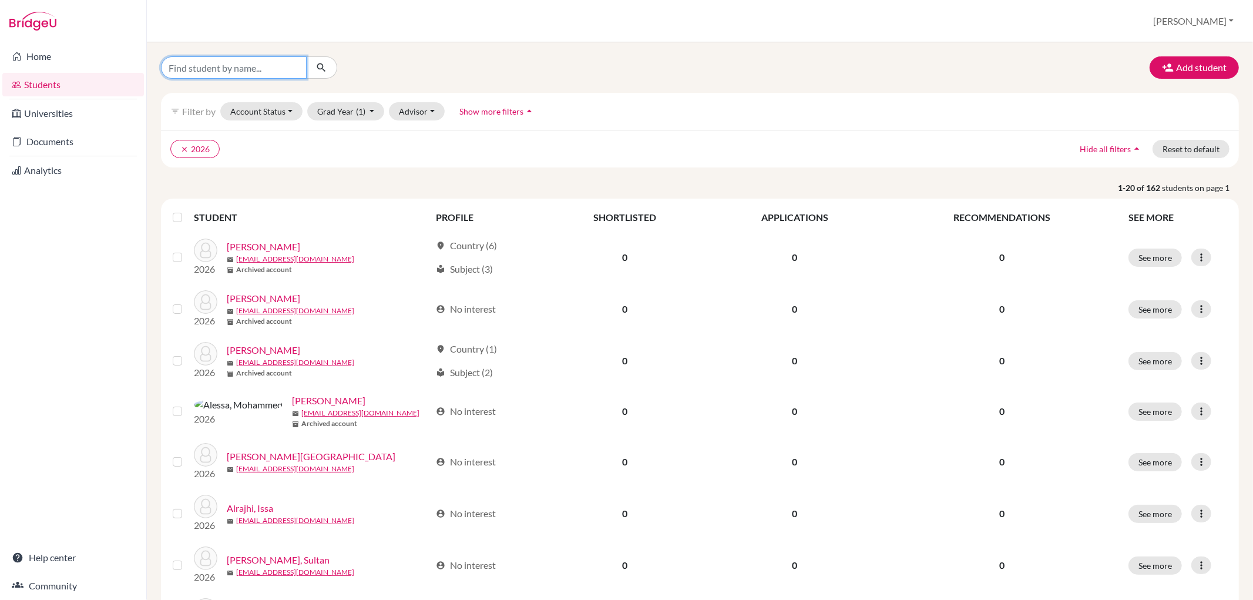
click at [206, 68] on input "Find student by name..." at bounding box center [234, 67] width 146 height 22
type input "willow"
click button "submit" at bounding box center [321, 67] width 31 height 22
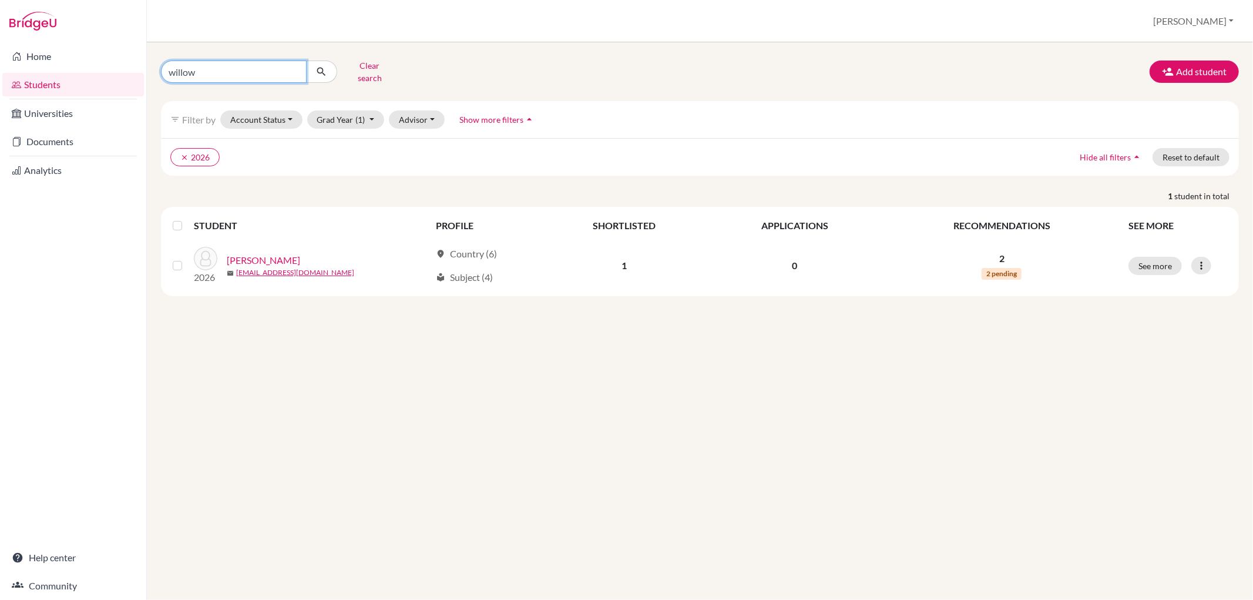
drag, startPoint x: 200, startPoint y: 74, endPoint x: 165, endPoint y: 69, distance: 35.0
click at [165, 69] on input "willow" at bounding box center [234, 72] width 146 height 22
type input "[PERSON_NAME]"
click at [314, 65] on button "submit" at bounding box center [321, 72] width 31 height 22
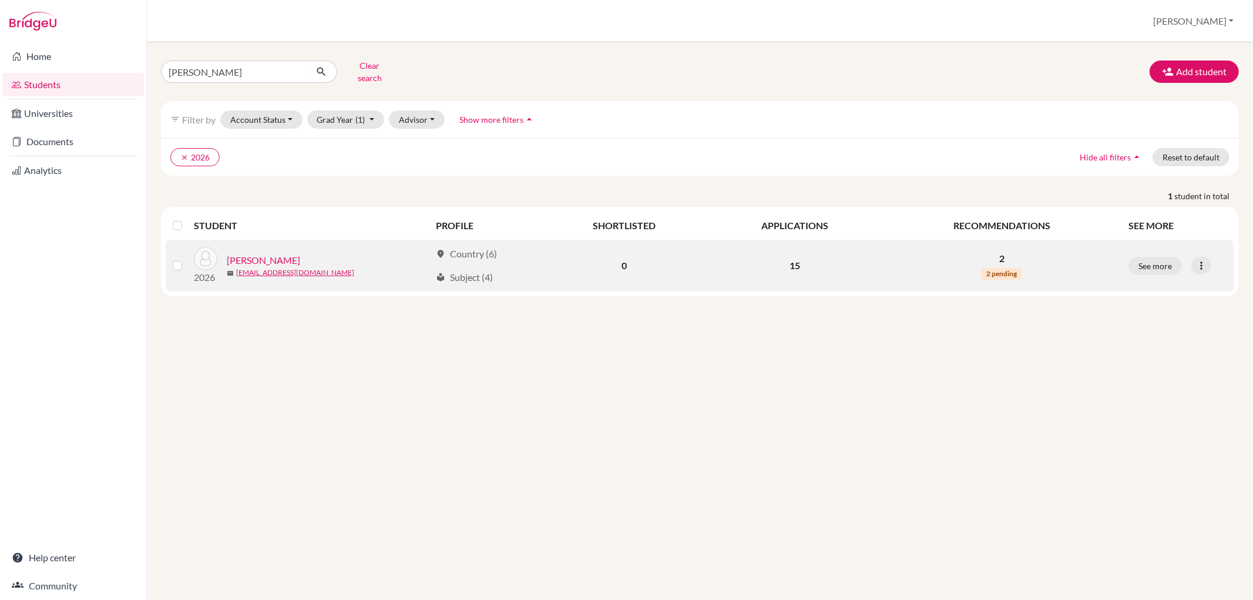
click at [286, 253] on link "[PERSON_NAME]" at bounding box center [263, 260] width 73 height 14
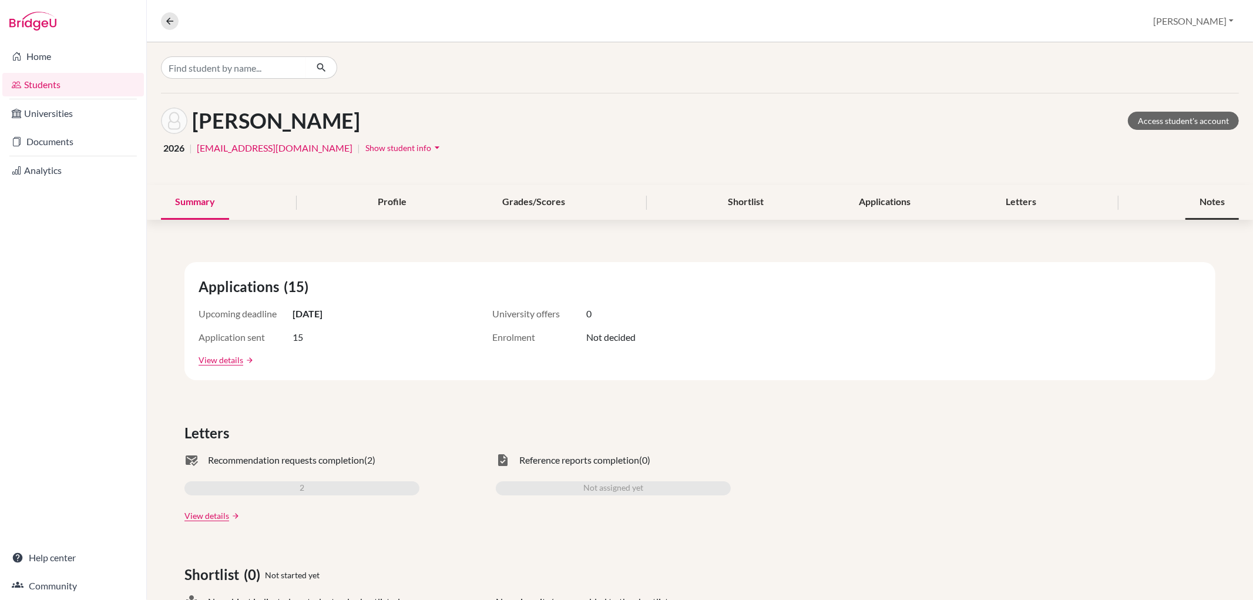
click at [1198, 197] on div "Notes" at bounding box center [1211, 202] width 53 height 35
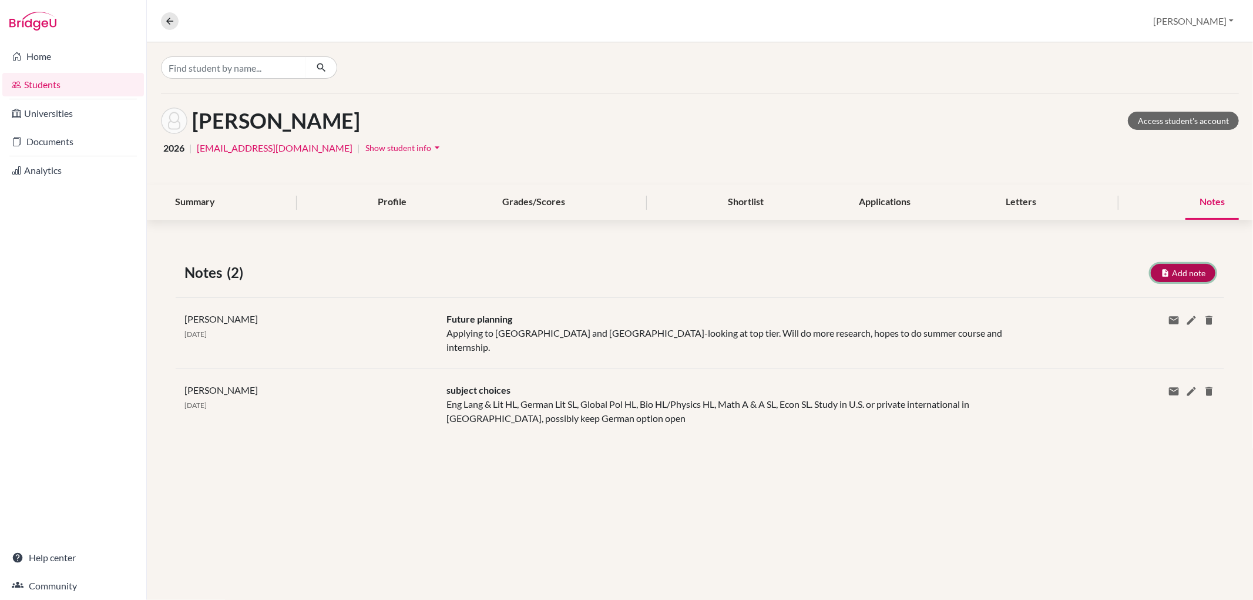
click at [1179, 275] on button "Add note" at bounding box center [1183, 273] width 65 height 18
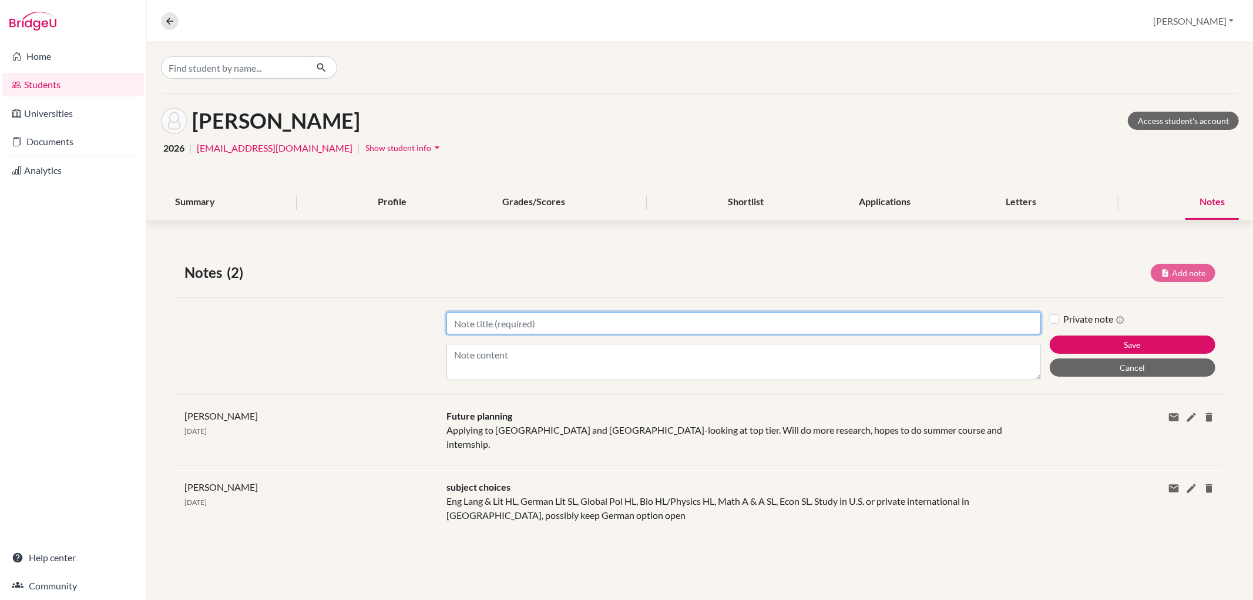
click at [458, 322] on input "Title" at bounding box center [743, 323] width 594 height 22
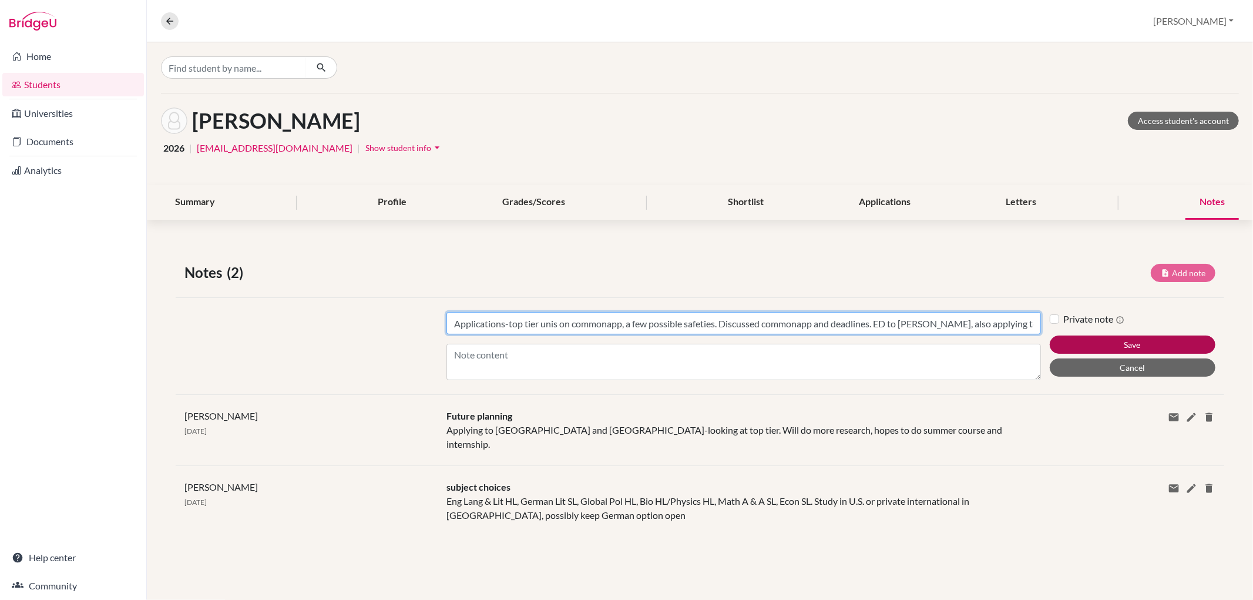
drag, startPoint x: 510, startPoint y: 324, endPoint x: 1059, endPoint y: 337, distance: 548.8
click at [1059, 337] on div "Title Applications-top tier unis on commonapp, a few possible safeties. Discuss…" at bounding box center [700, 345] width 1049 height 97
type input "Applications-top tier unis on commonapp, a few possible safeties. Discussed com…"
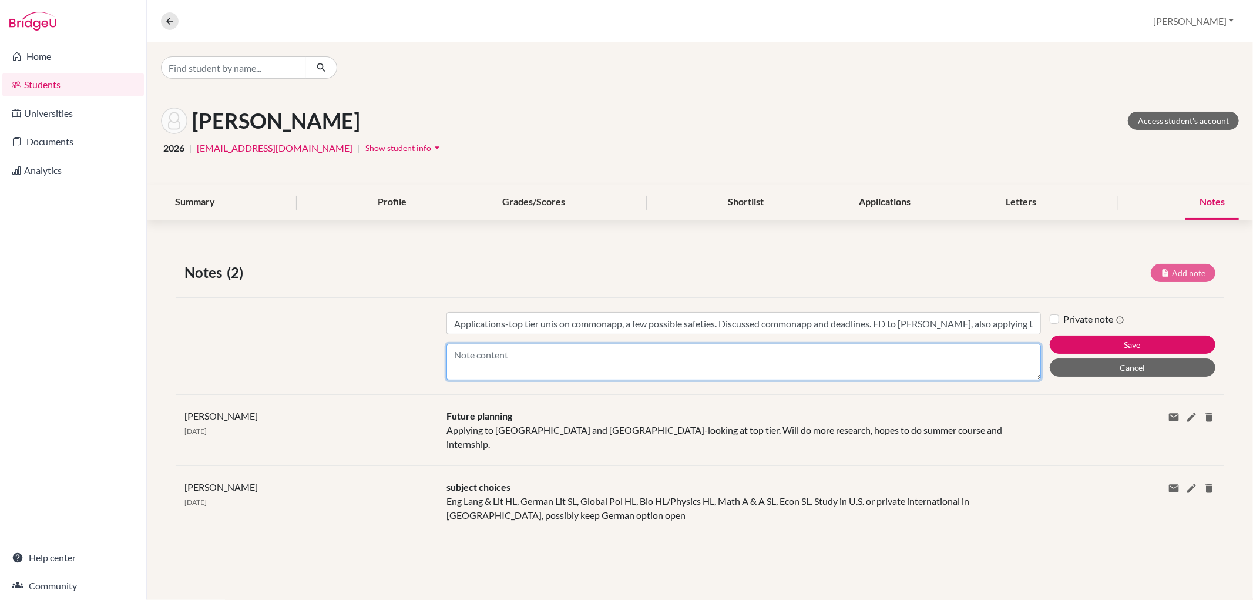
click at [485, 348] on textarea "Content" at bounding box center [743, 362] width 594 height 36
paste textarea "top tier unis on commonapp, a few possible safeties. Discussed commonapp and de…"
type textarea "top tier unis on commonapp, a few possible safeties. Discussed commonapp and de…"
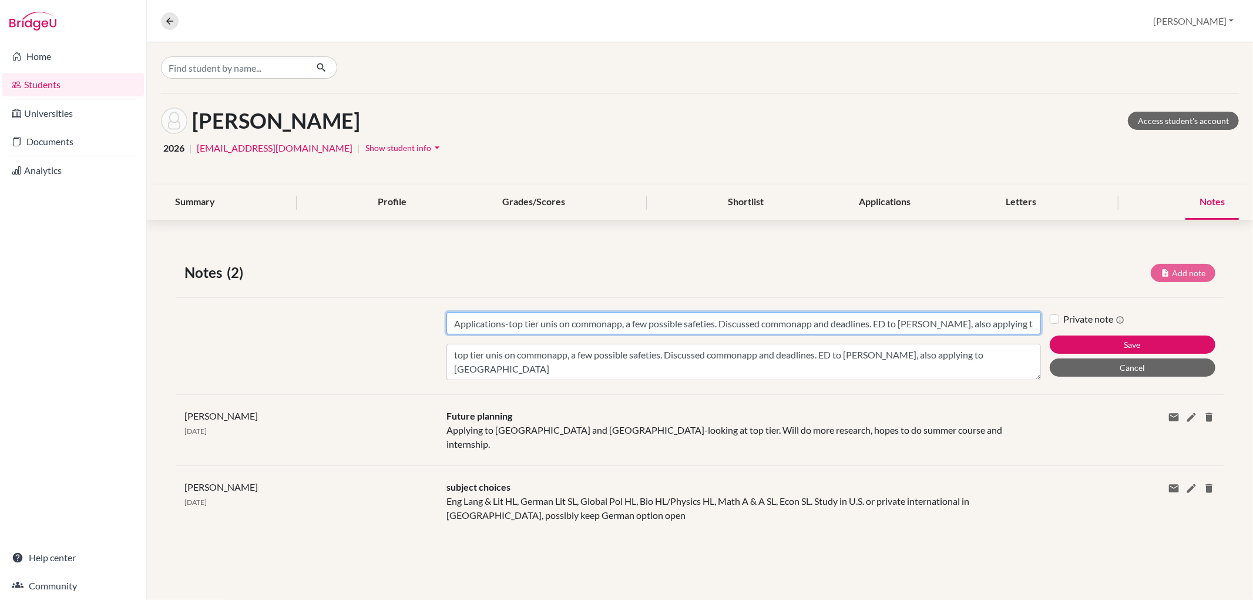
drag, startPoint x: 505, startPoint y: 320, endPoint x: 1020, endPoint y: 332, distance: 515.3
click at [1020, 332] on input "Applications-top tier unis on commonapp, a few possible safeties. Discussed com…" at bounding box center [743, 323] width 594 height 22
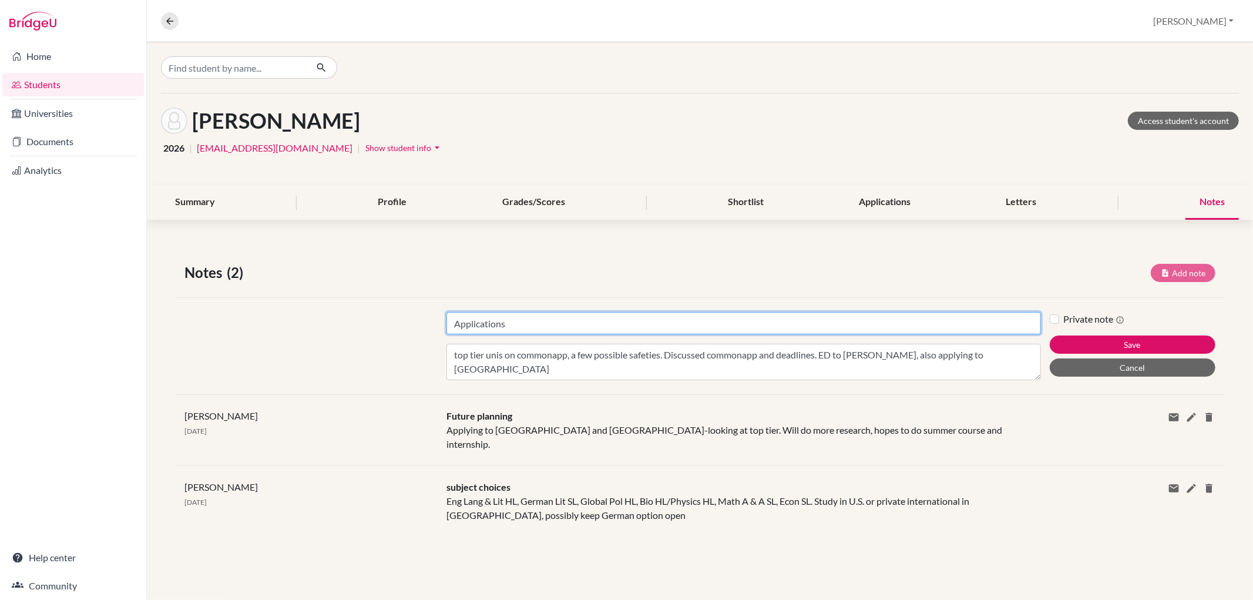
type input "Applications"
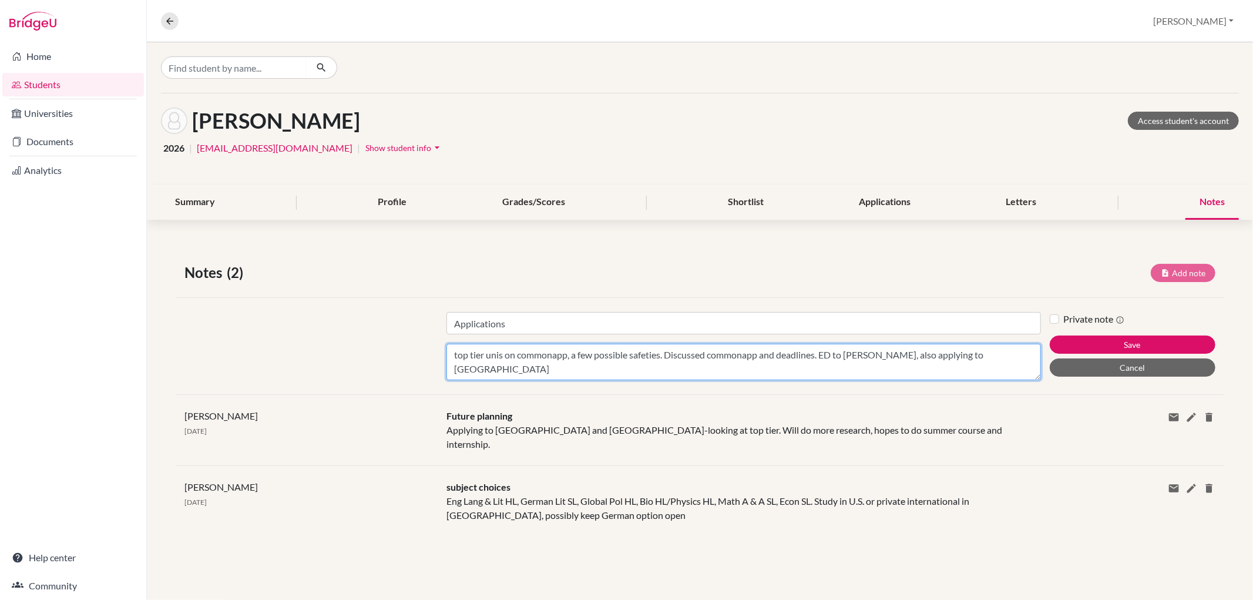
click at [459, 353] on textarea "top tier unis on commonapp, a few possible safeties. Discussed commonapp and de…" at bounding box center [743, 362] width 594 height 36
click at [964, 354] on textarea "Top tier unis on commonapp, a few possible safeties. Discussed commonapp and de…" at bounding box center [743, 362] width 594 height 36
type textarea "Top tier unis on commonapp, a few possible safeties. Discussed commonapp and de…"
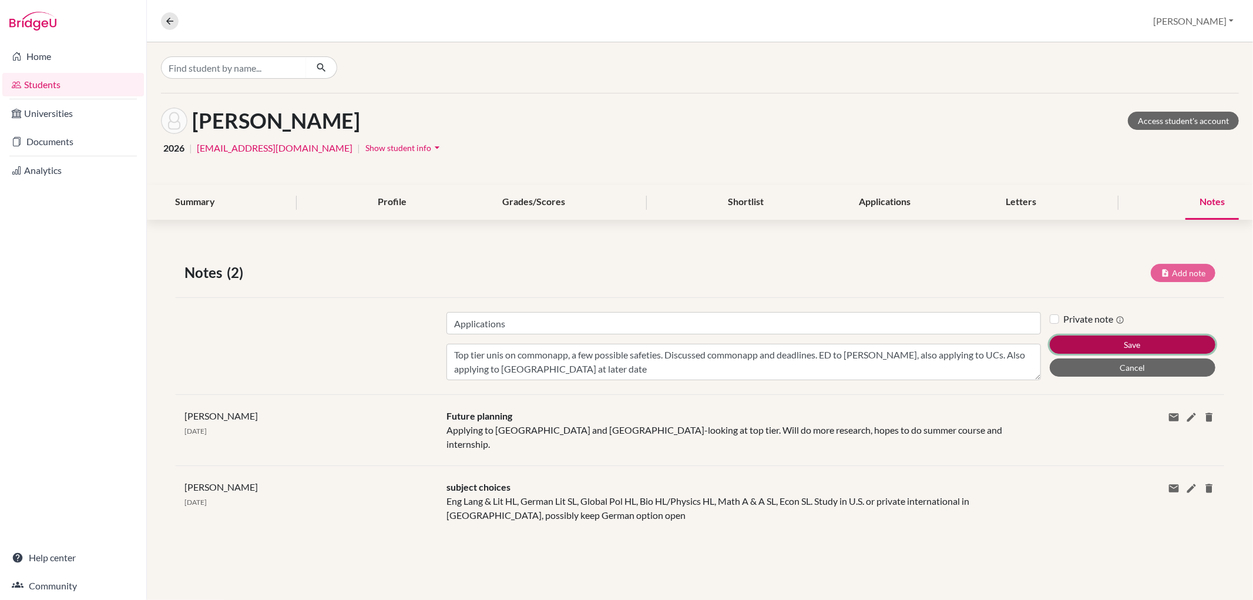
click at [1112, 344] on button "Save" at bounding box center [1133, 344] width 166 height 18
